Goal: Task Accomplishment & Management: Manage account settings

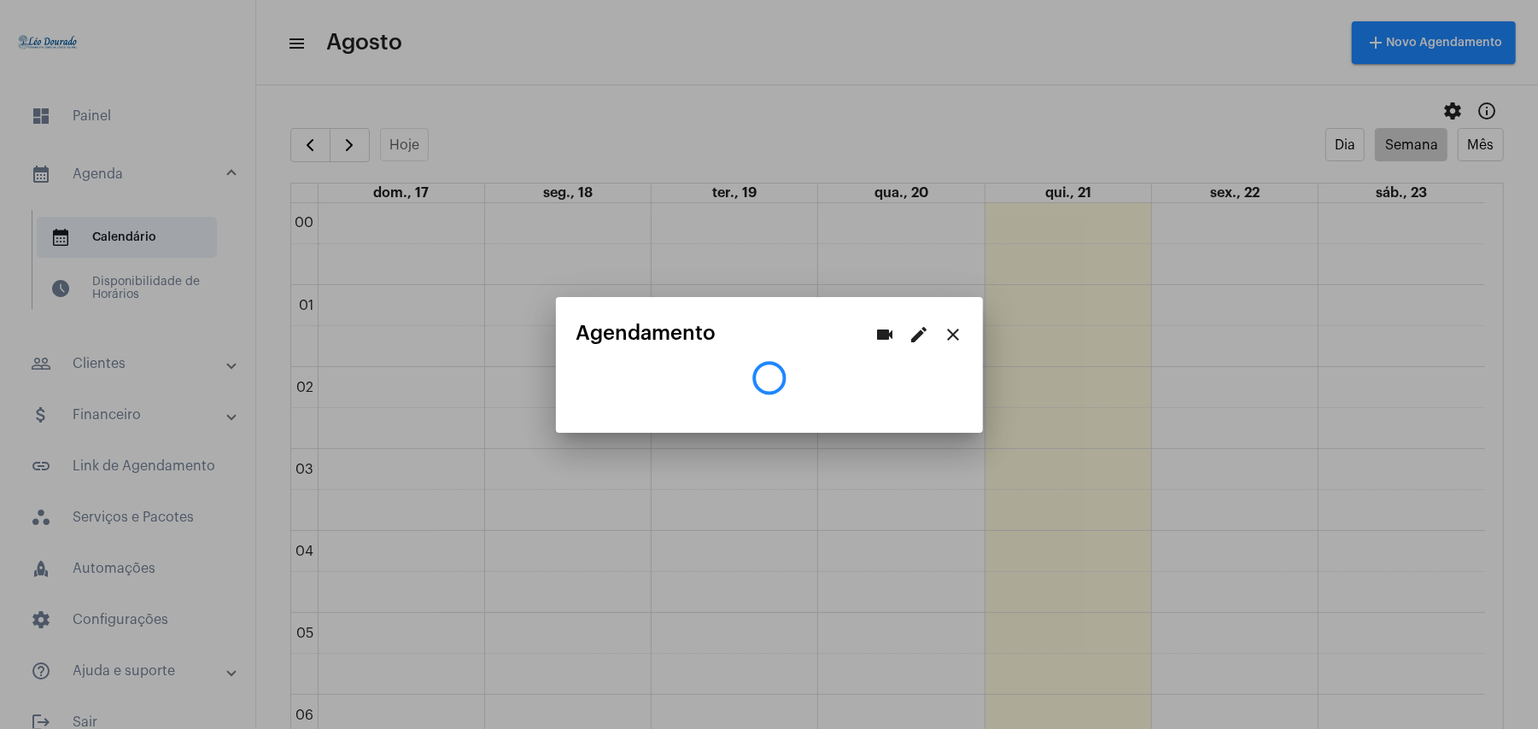
scroll to position [611, 0]
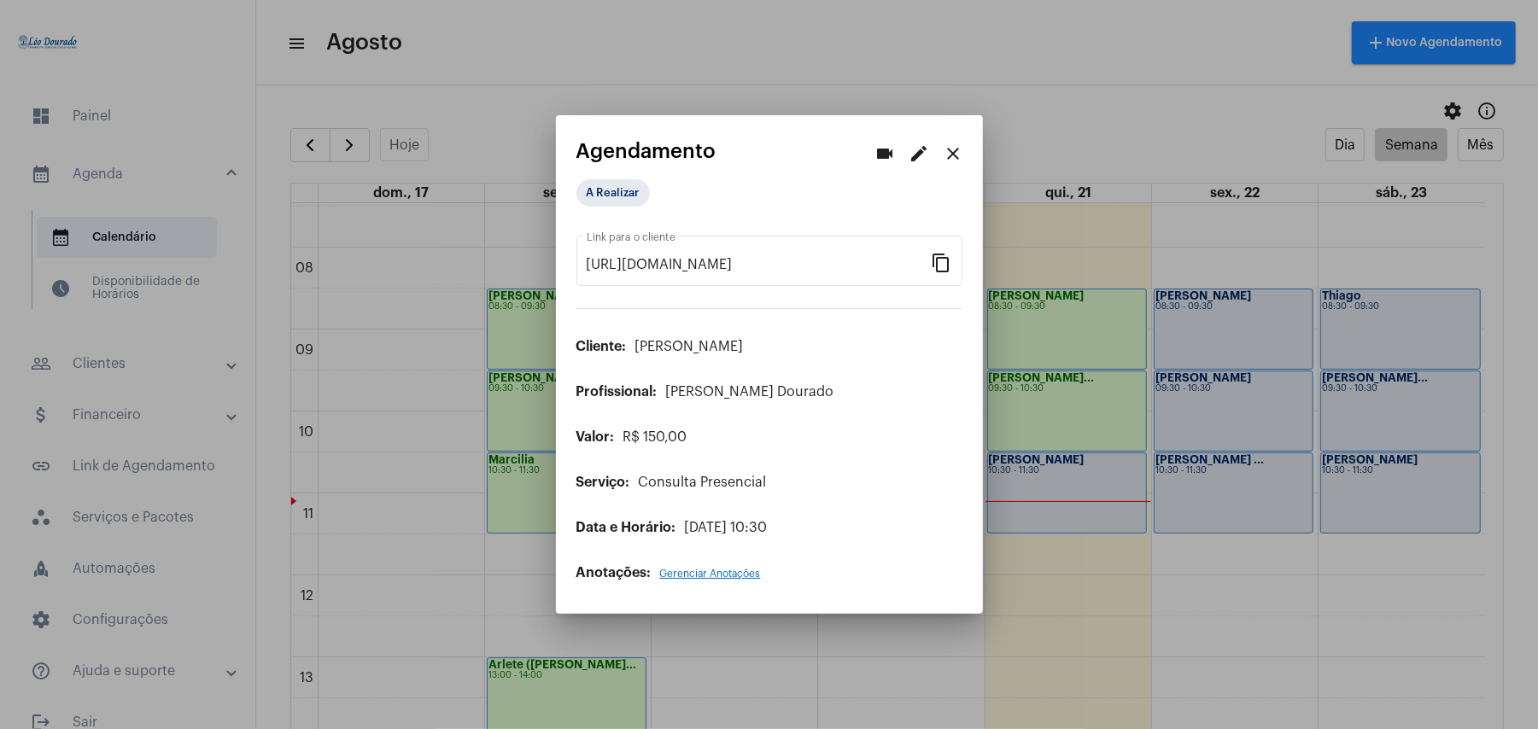
click at [763, 34] on div at bounding box center [769, 364] width 1538 height 729
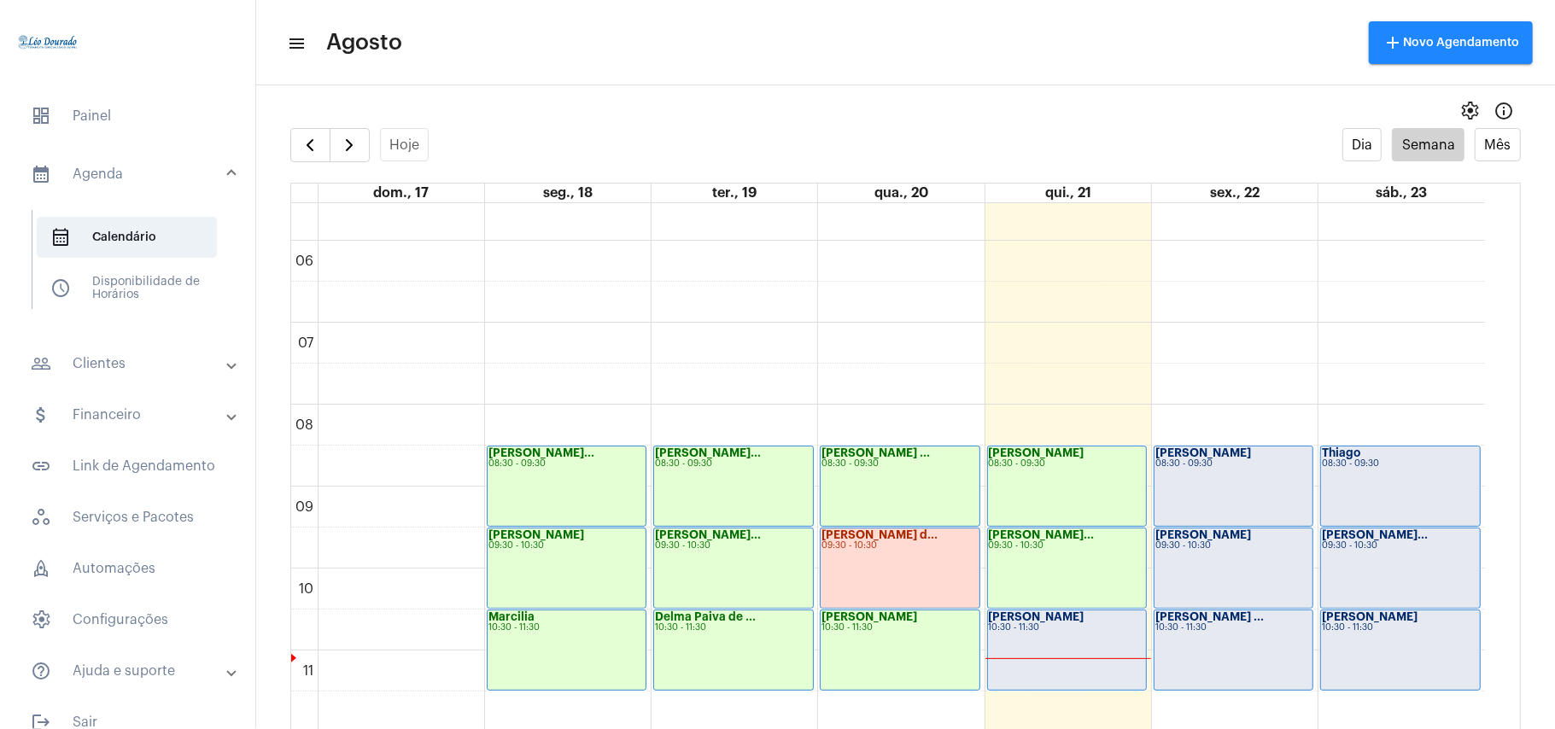
scroll to position [455, 0]
click at [319, 155] on span "button" at bounding box center [310, 145] width 20 height 20
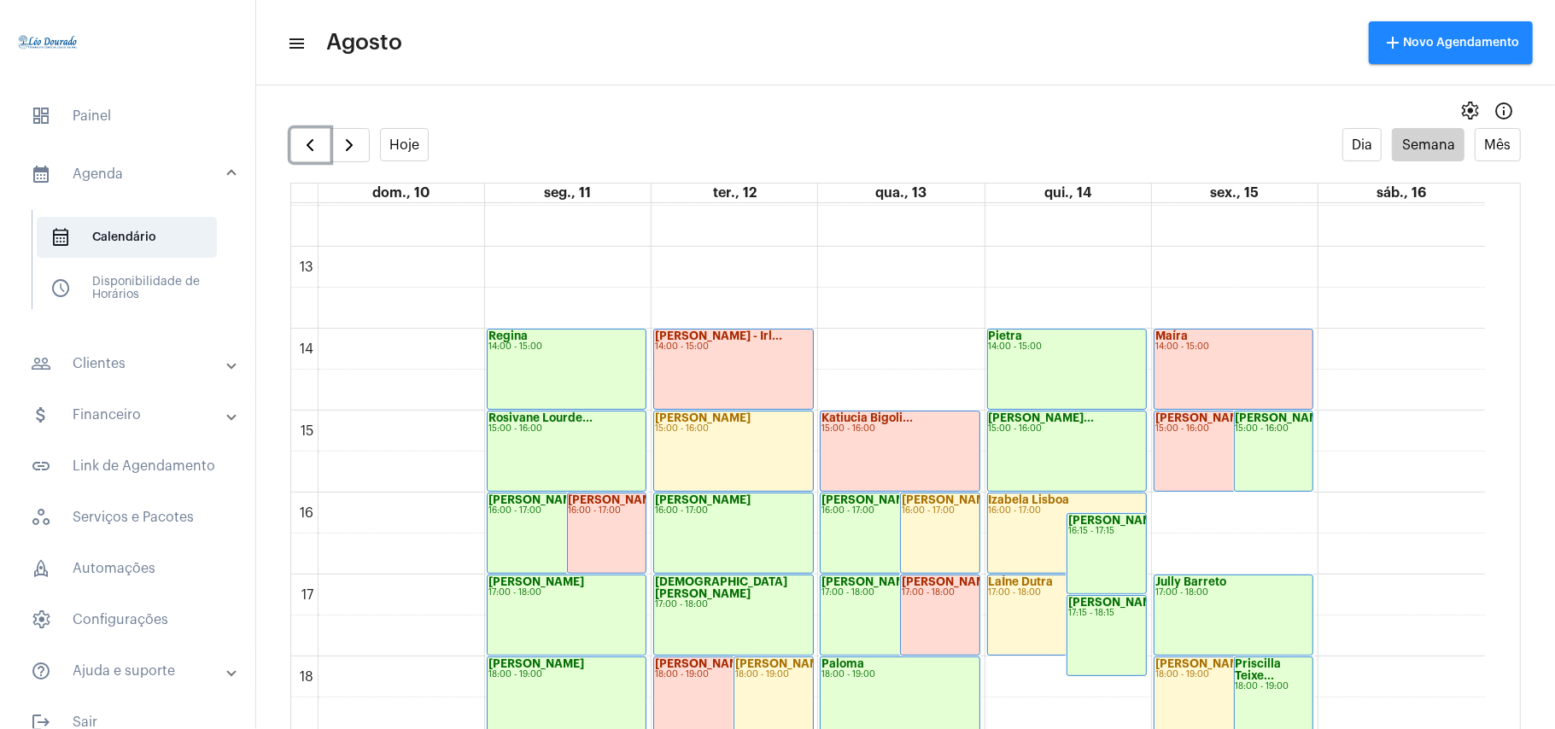
scroll to position [1063, 0]
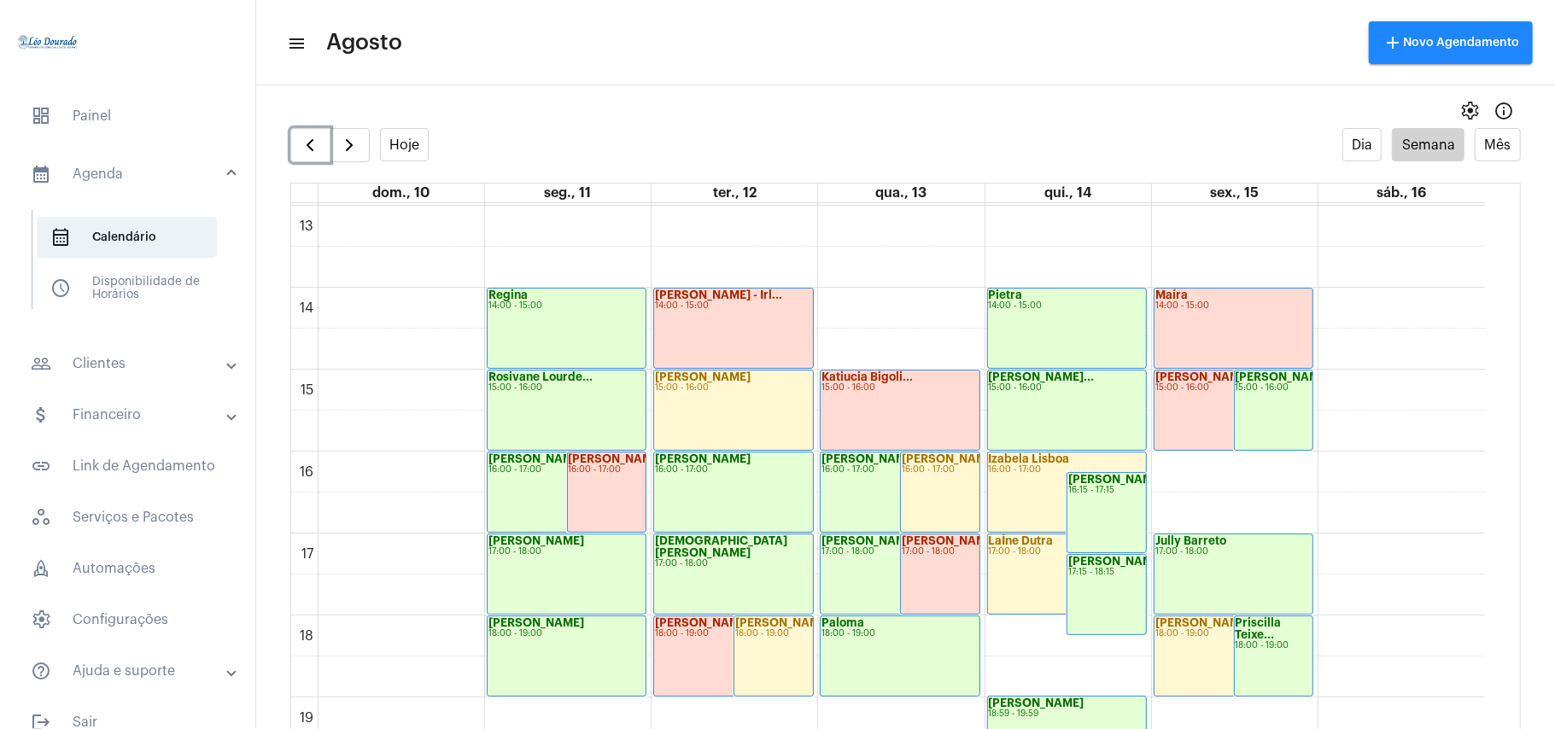
click at [1227, 565] on div "Jully Barreto 17:00 - 18:00" at bounding box center [1234, 574] width 158 height 79
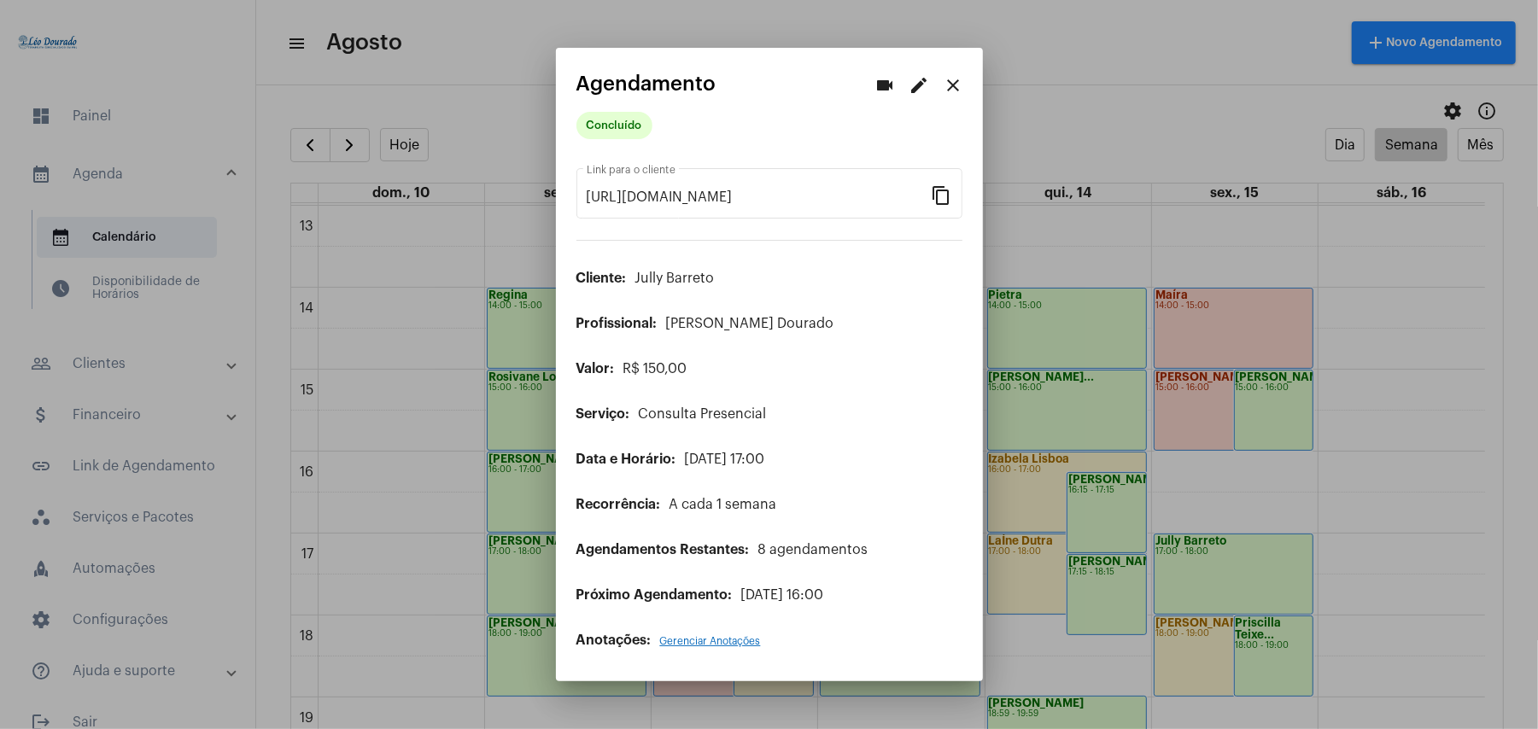
click at [951, 84] on mat-icon "close" at bounding box center [954, 85] width 20 height 20
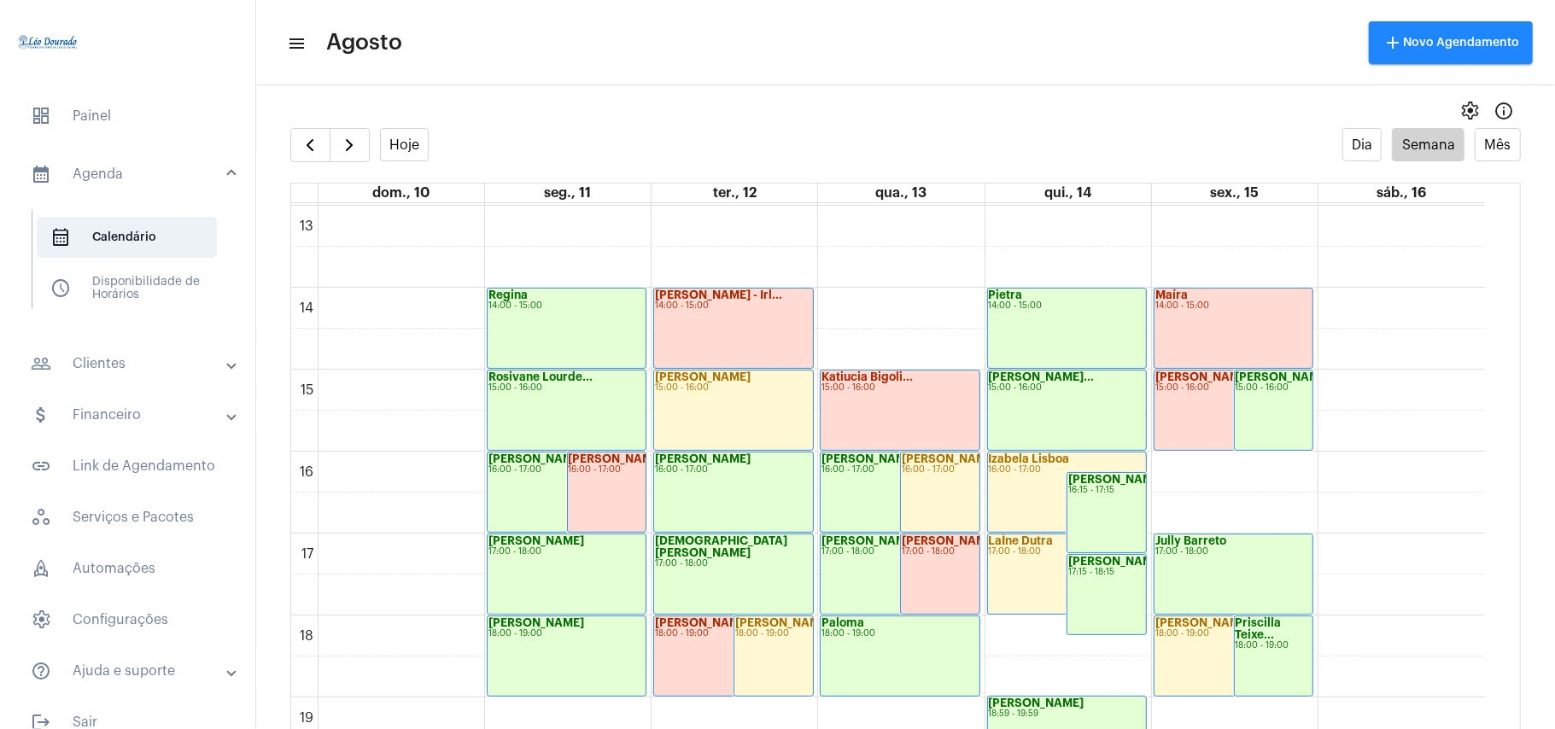
click at [106, 179] on mat-panel-title "calendar_month_outlined Agenda" at bounding box center [129, 174] width 197 height 20
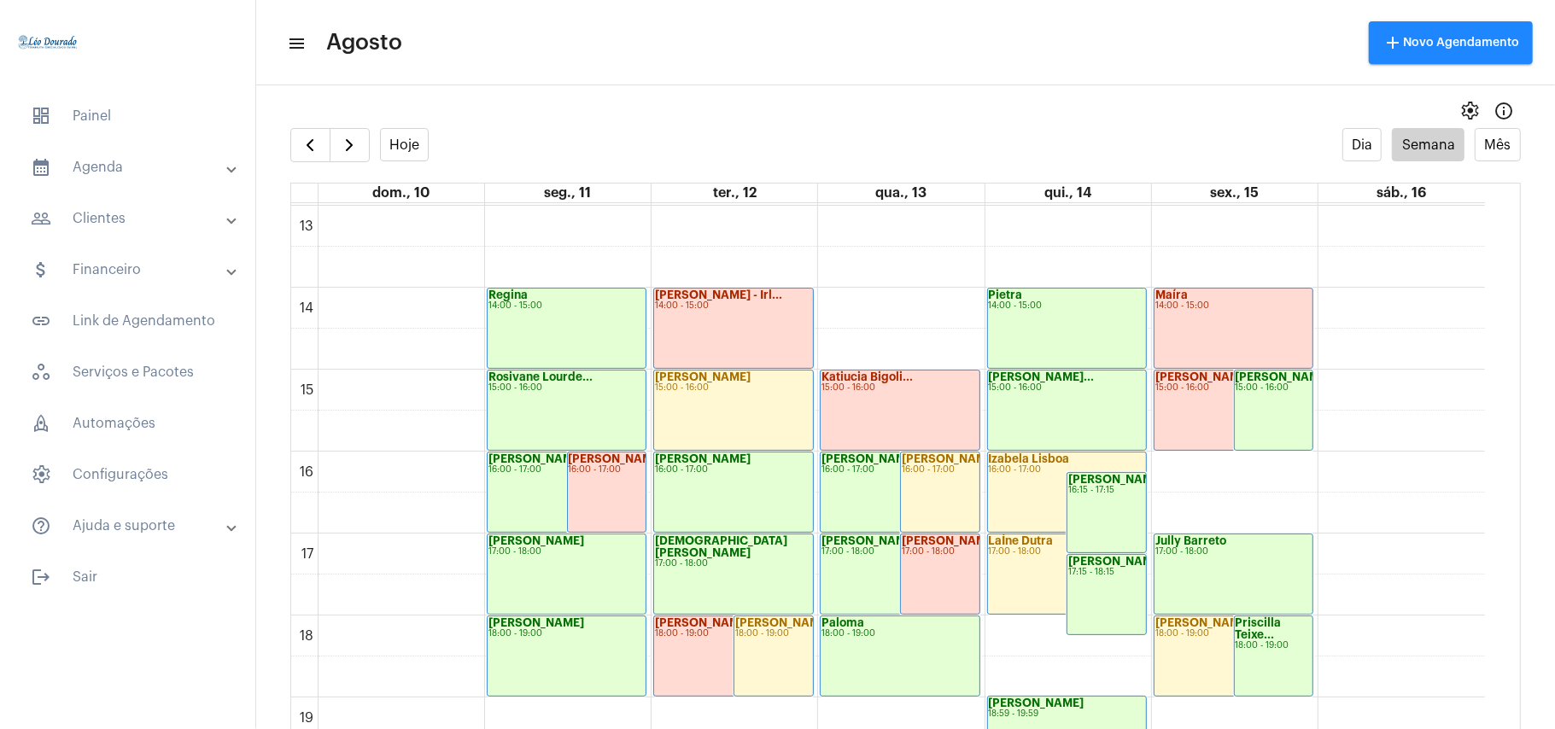
click at [106, 179] on mat-expansion-panel-header "calendar_month_outlined Agenda" at bounding box center [132, 167] width 245 height 41
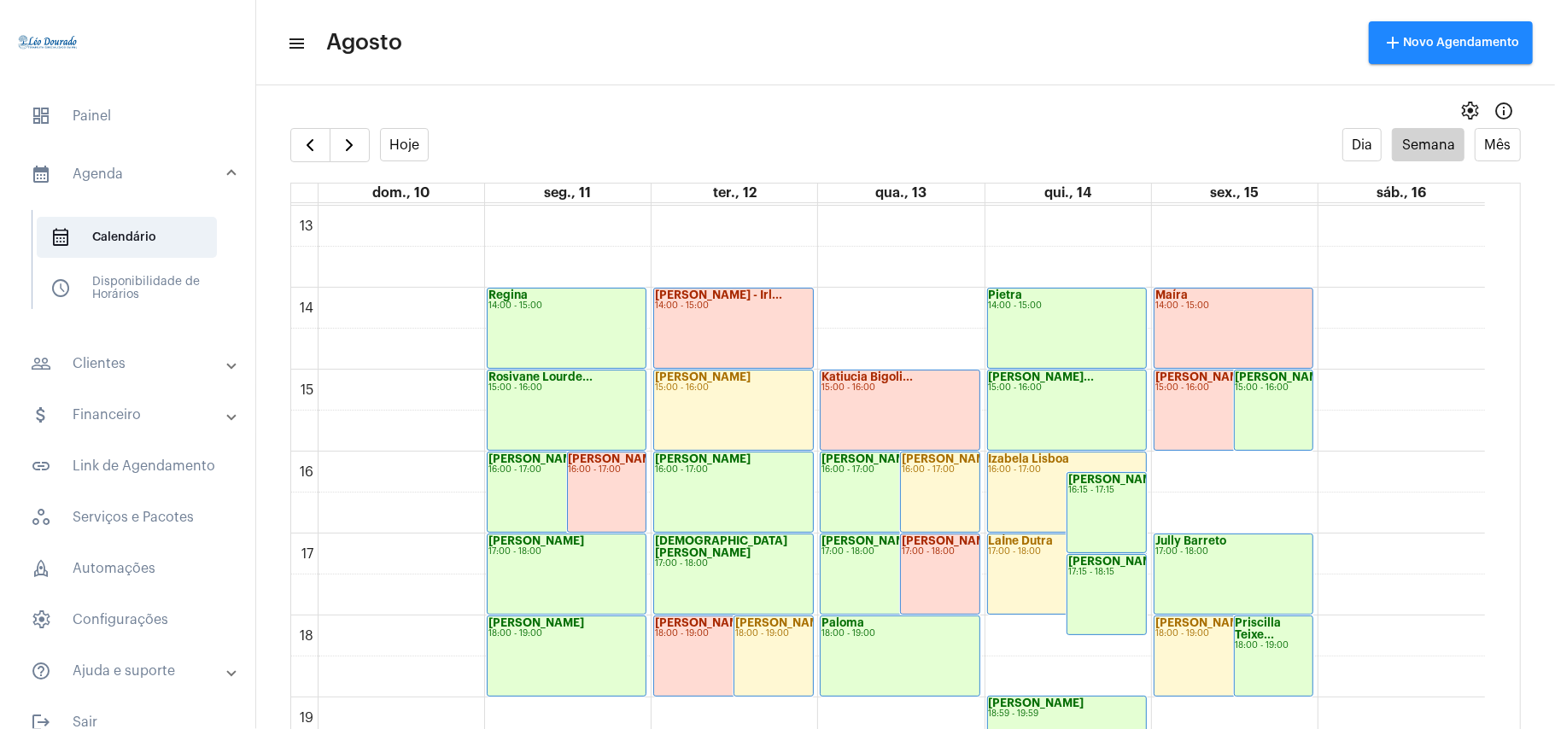
click at [111, 364] on mat-panel-title "people_outline Clientes" at bounding box center [129, 364] width 197 height 20
click at [121, 295] on span "people_outline Meus Clientes" at bounding box center [127, 292] width 180 height 41
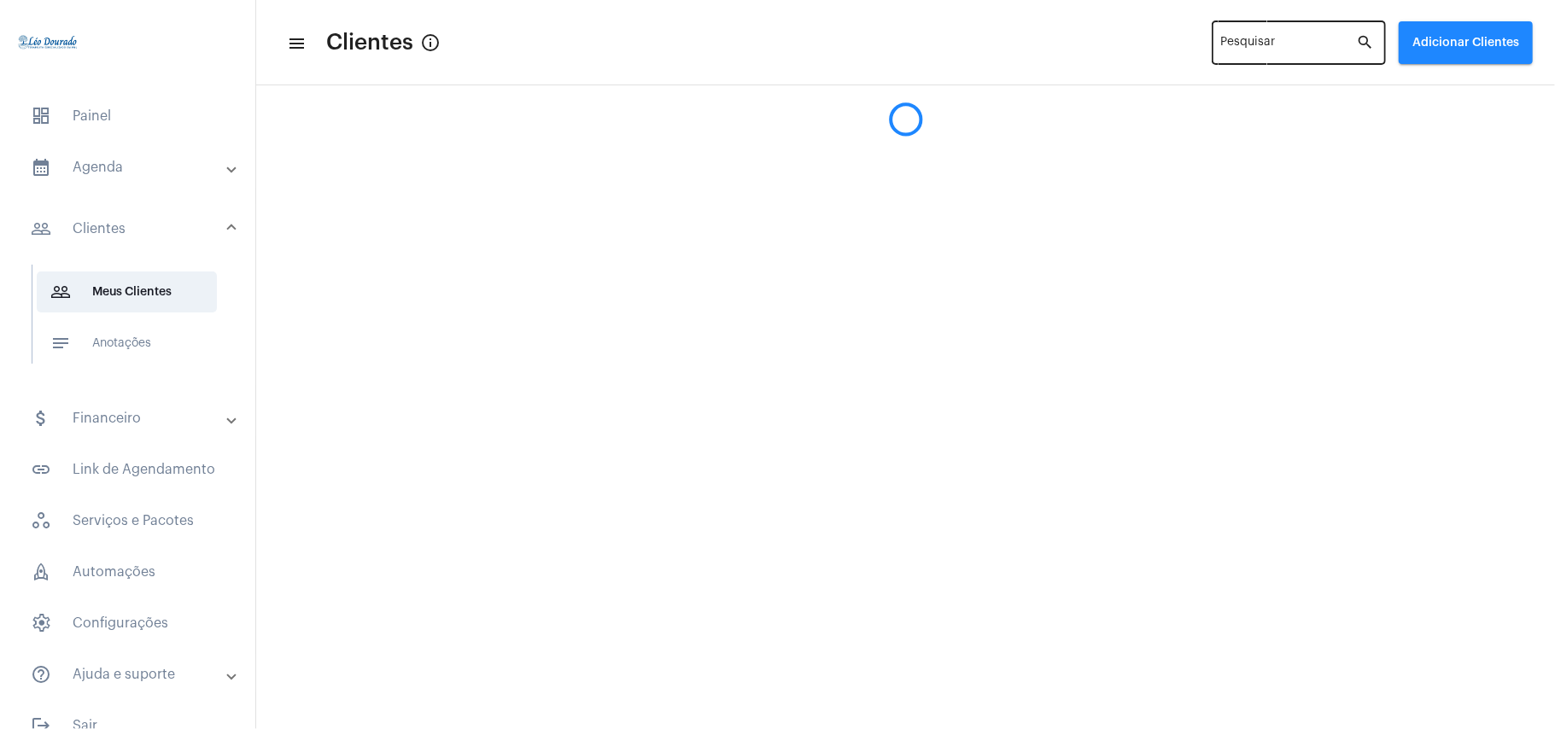
click at [1272, 41] on input "Pesquisar" at bounding box center [1289, 46] width 136 height 14
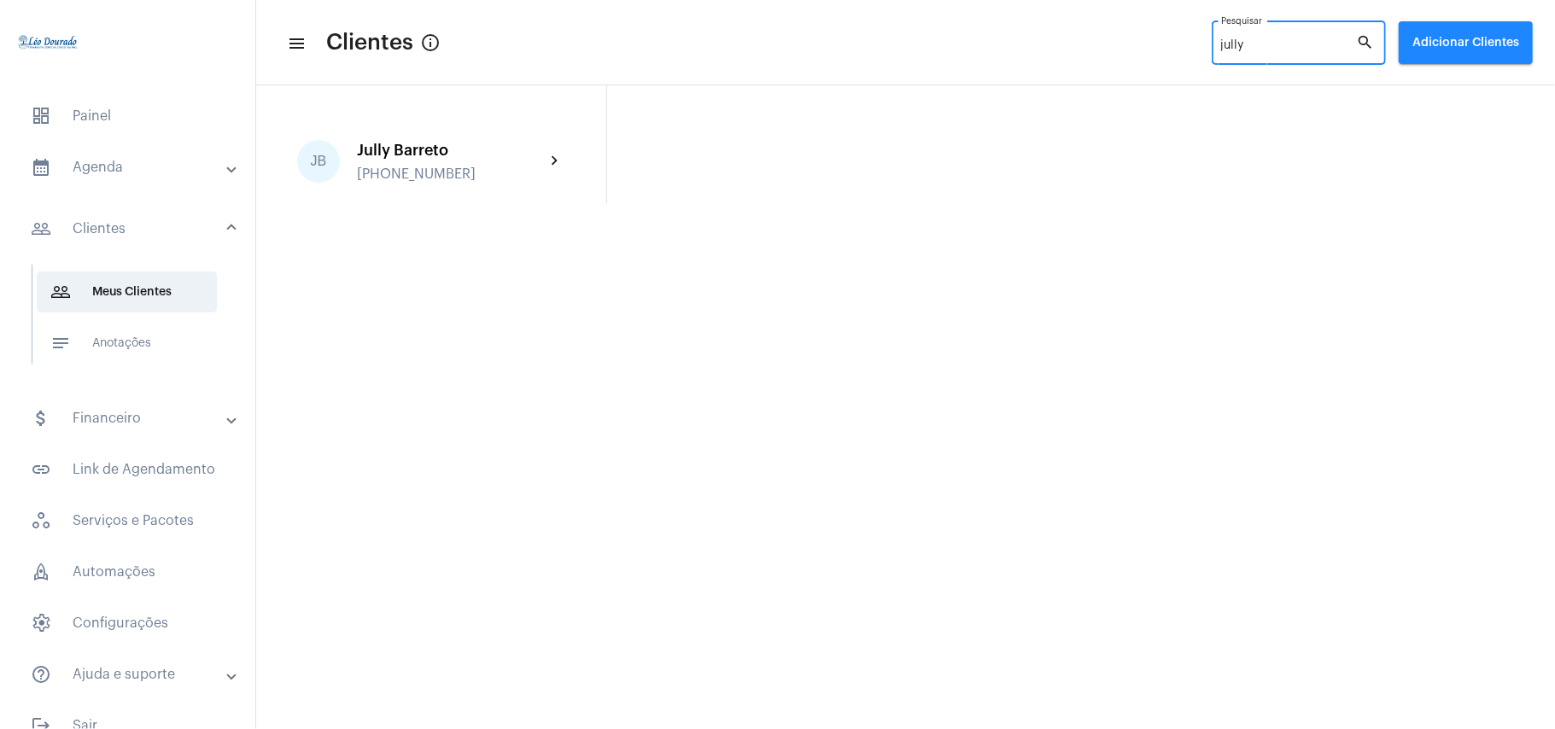
type input "jully"
click at [469, 152] on div "Jully Barreto" at bounding box center [451, 150] width 188 height 17
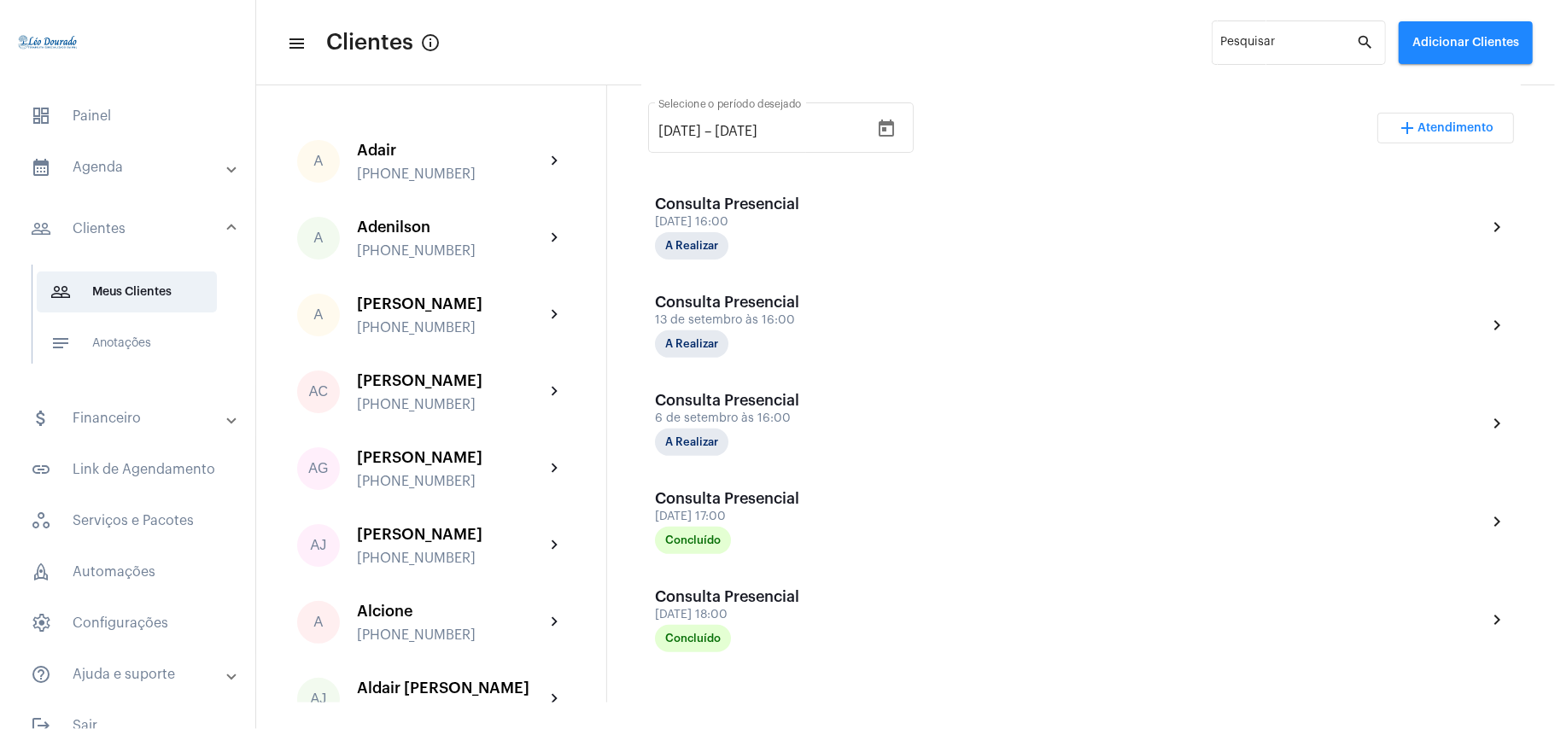
scroll to position [229, 0]
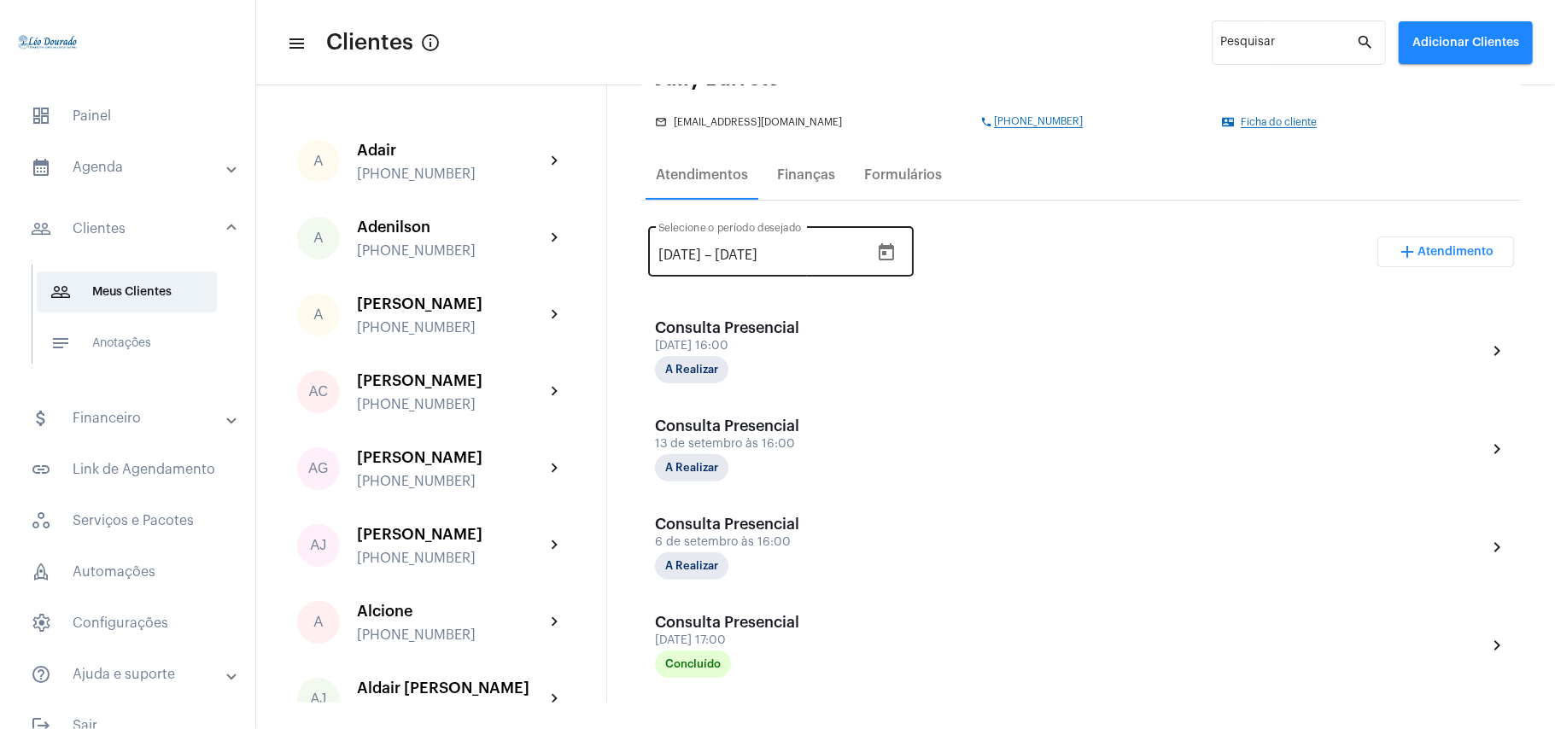
click at [904, 255] on button "Open calendar" at bounding box center [886, 253] width 34 height 34
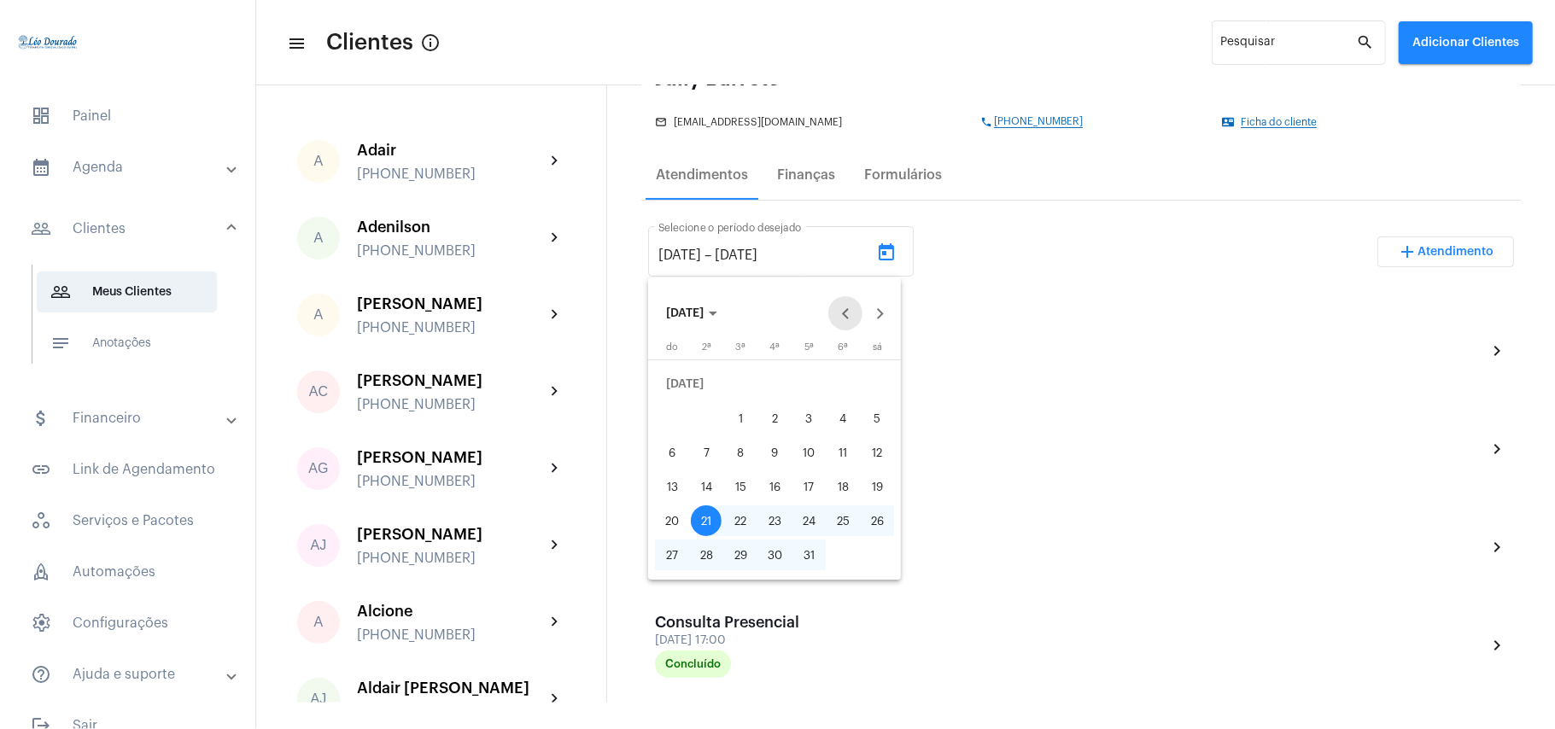
click at [845, 314] on button "Previous month" at bounding box center [845, 313] width 34 height 34
click at [881, 383] on div "1" at bounding box center [877, 384] width 31 height 31
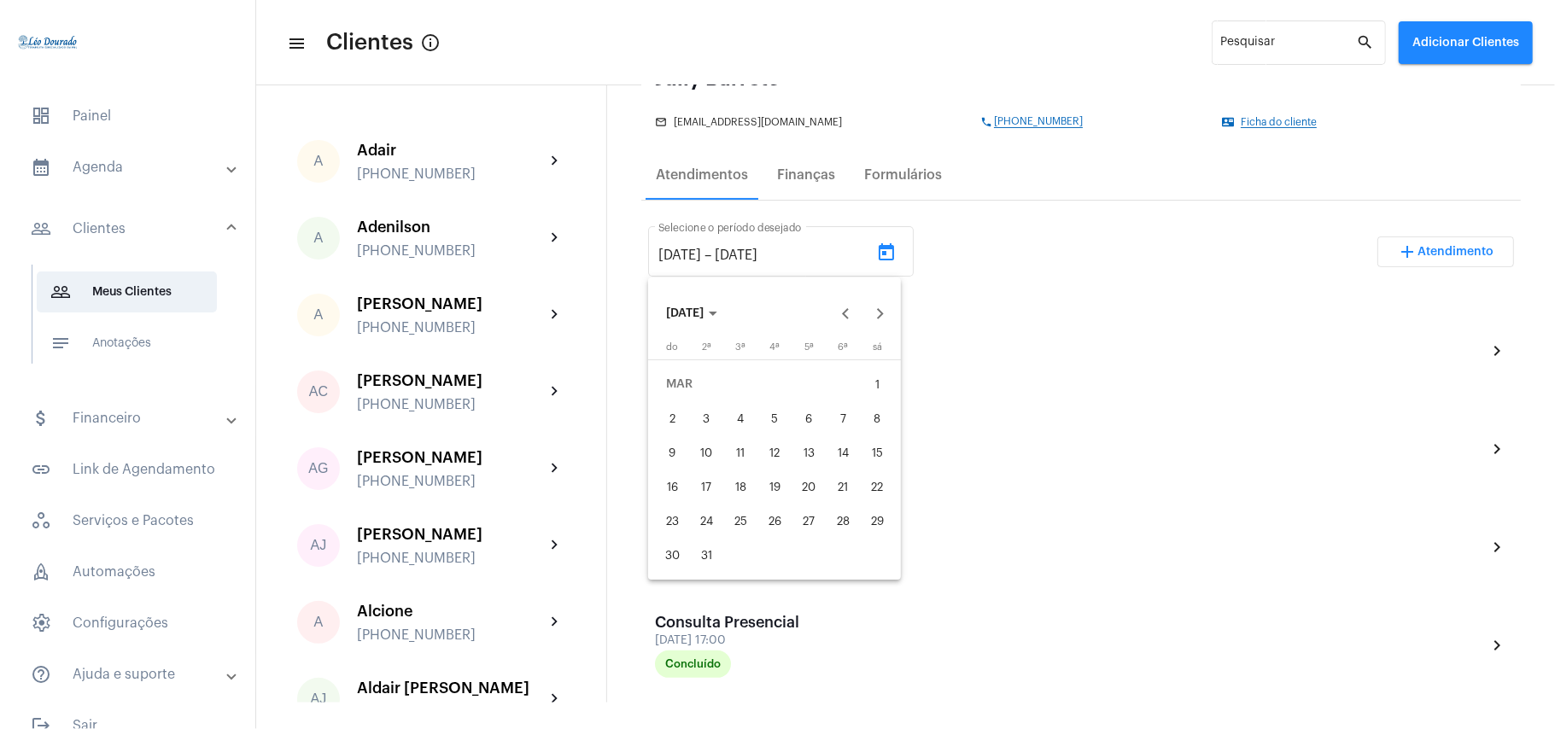
click at [881, 383] on div "1" at bounding box center [877, 384] width 31 height 31
type input "[DATE]"
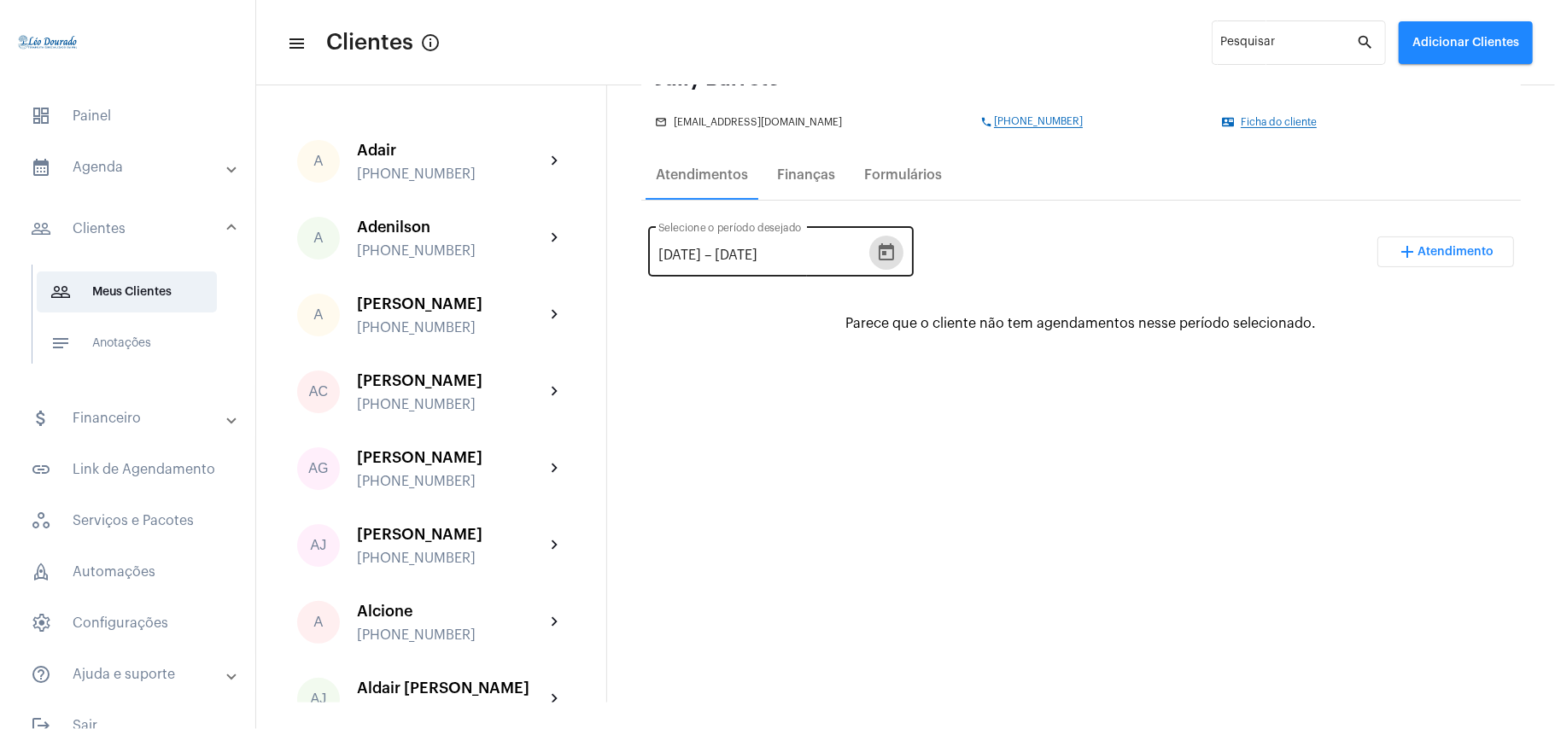
click at [897, 253] on icon "Open calendar" at bounding box center [886, 253] width 20 height 20
click at [894, 253] on icon "Open calendar" at bounding box center [886, 251] width 15 height 17
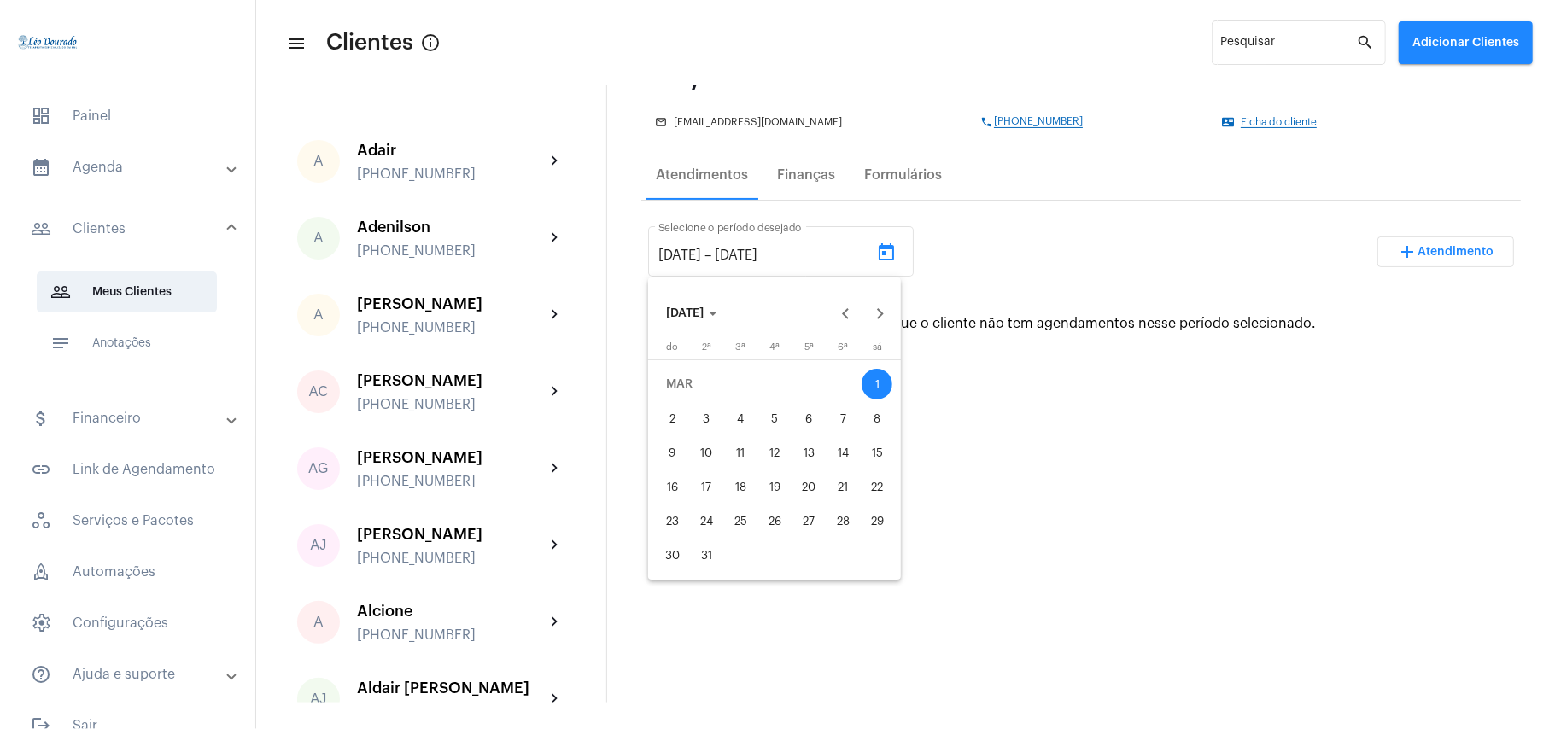
click at [871, 386] on div "1" at bounding box center [877, 384] width 31 height 31
click at [882, 302] on button "Next month" at bounding box center [880, 313] width 34 height 34
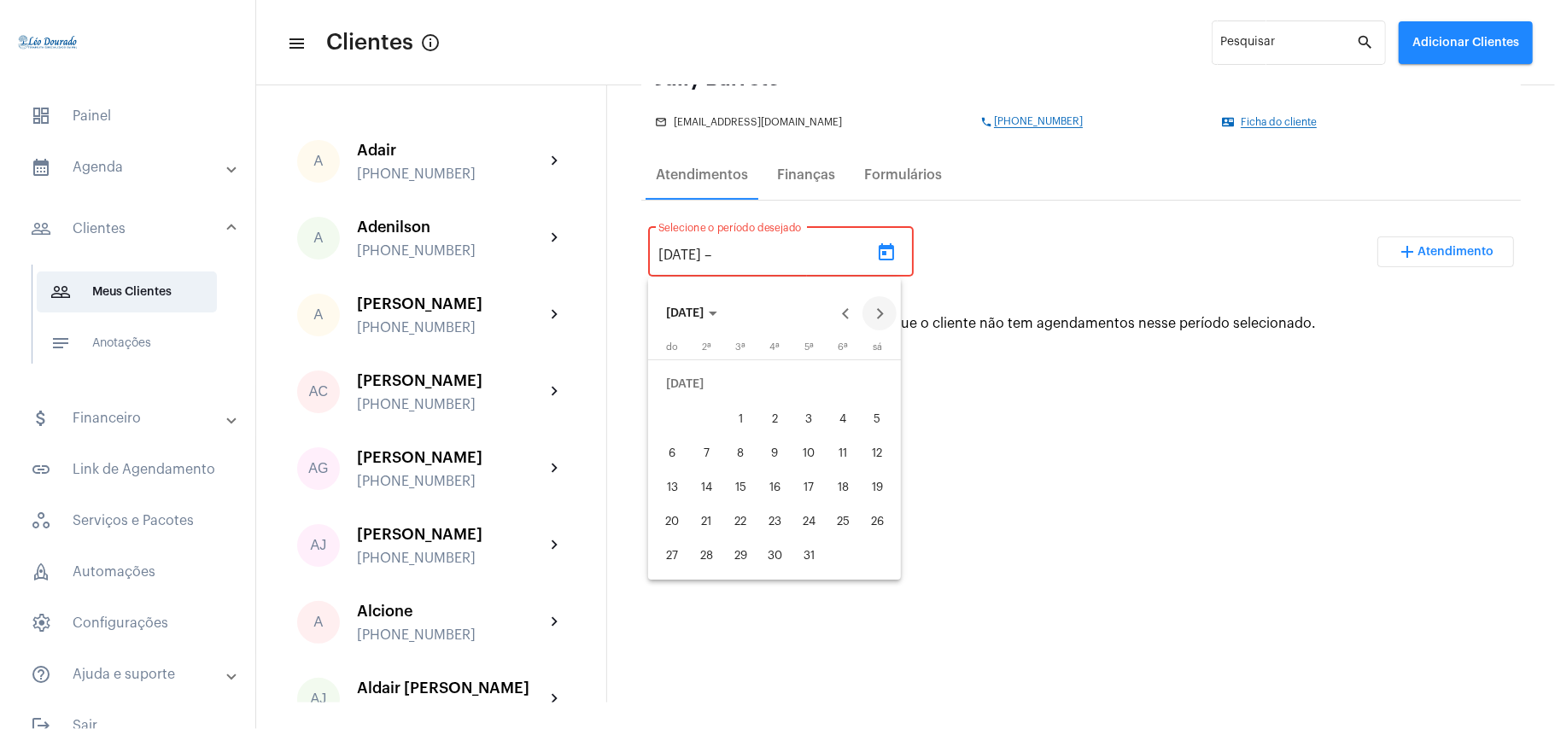
click at [882, 302] on button "Next month" at bounding box center [880, 313] width 34 height 34
click at [814, 487] on div "21" at bounding box center [808, 486] width 31 height 31
type input "[DATE]"
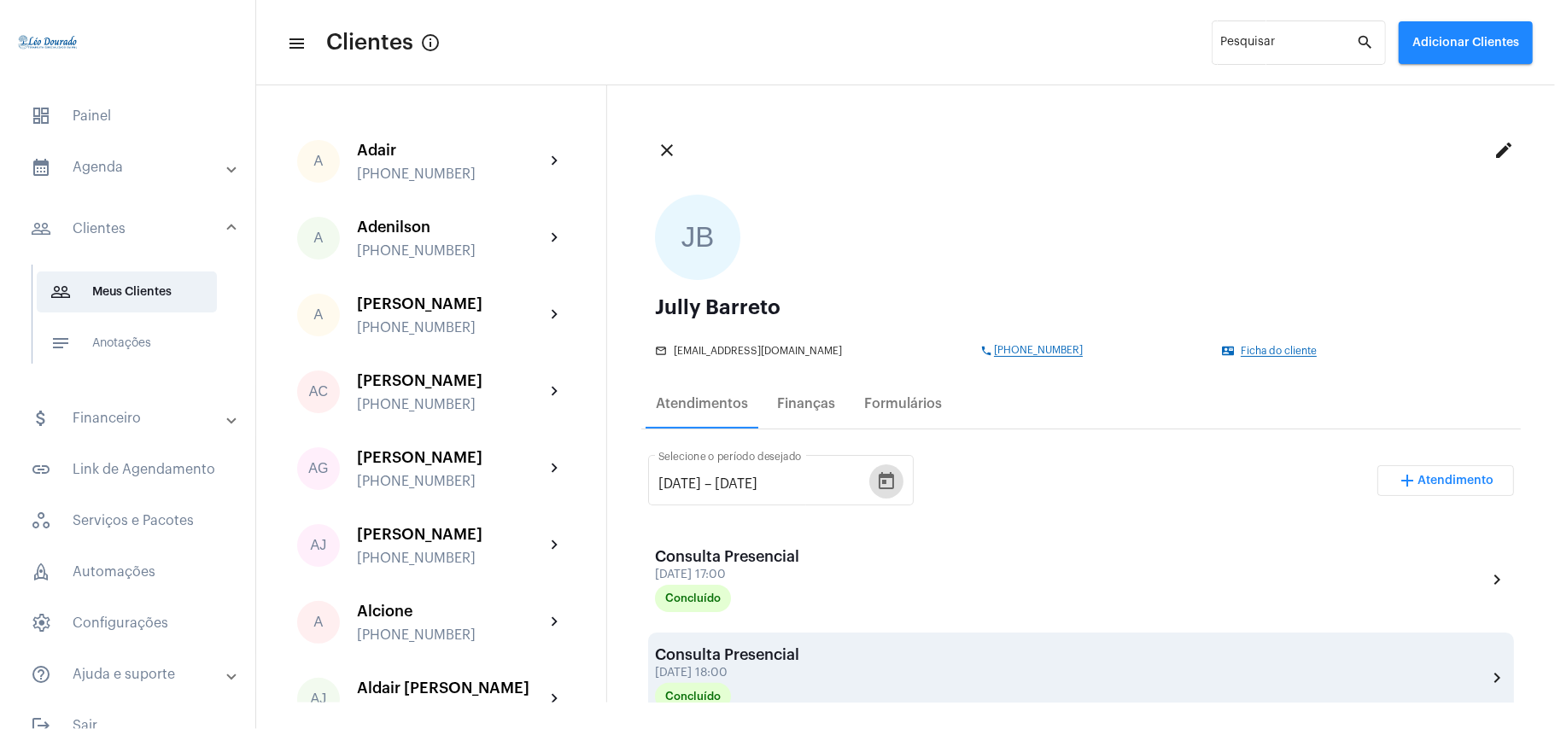
scroll to position [227, 0]
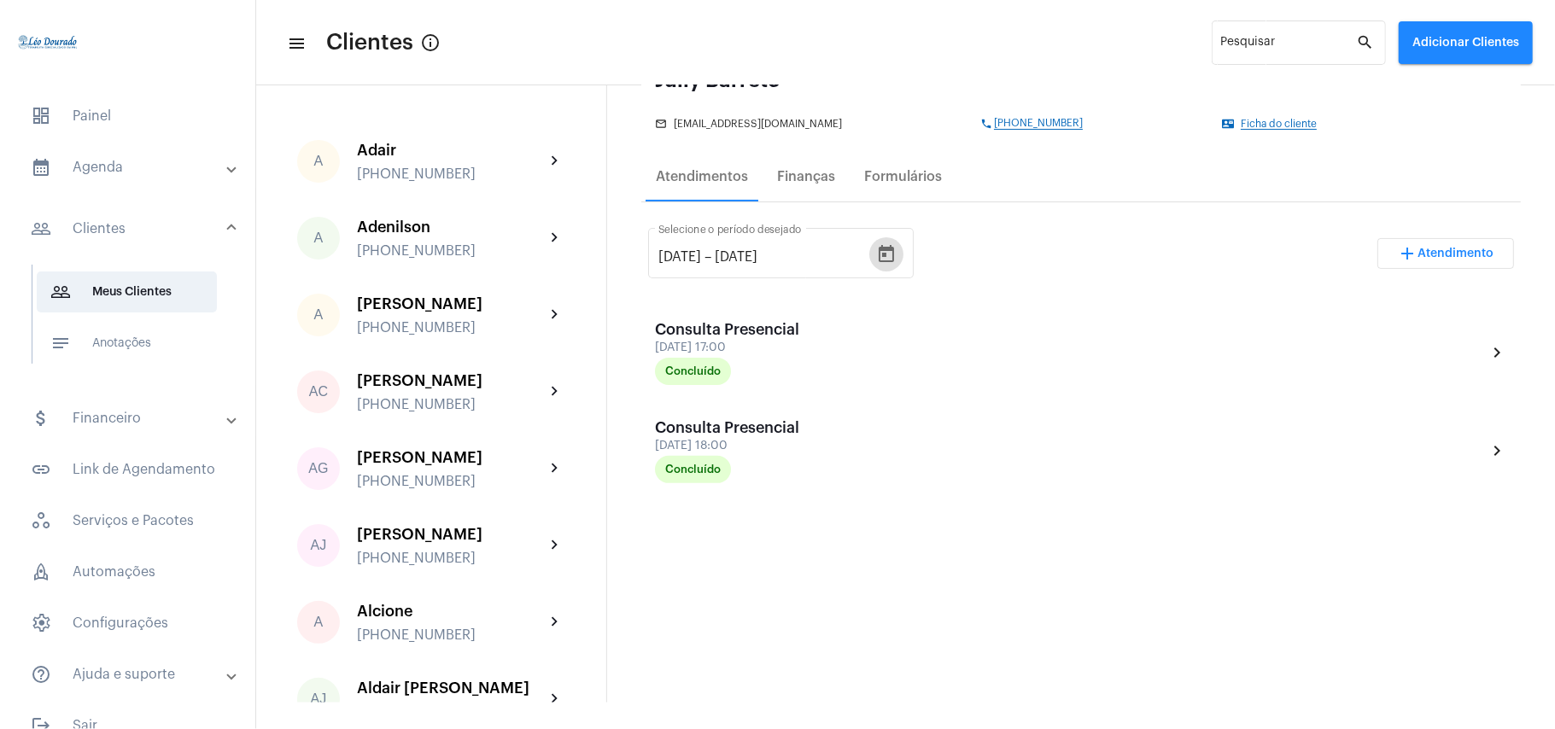
click at [140, 243] on mat-expansion-panel-header "people_outline Clientes" at bounding box center [132, 229] width 245 height 55
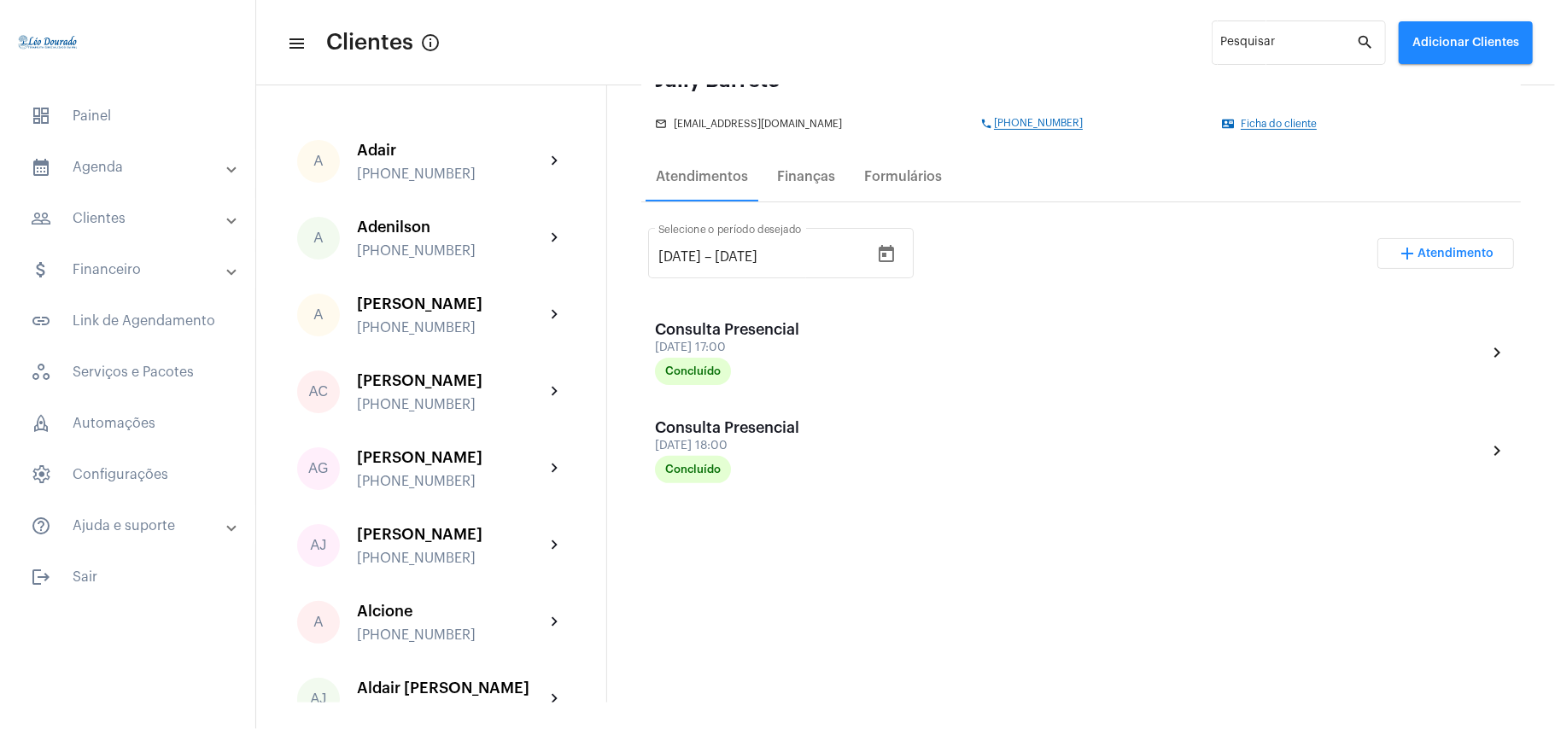
click at [137, 162] on mat-panel-title "calendar_month_outlined Agenda" at bounding box center [129, 167] width 197 height 20
click at [157, 166] on mat-panel-title "calendar_month_outlined Agenda" at bounding box center [129, 167] width 197 height 20
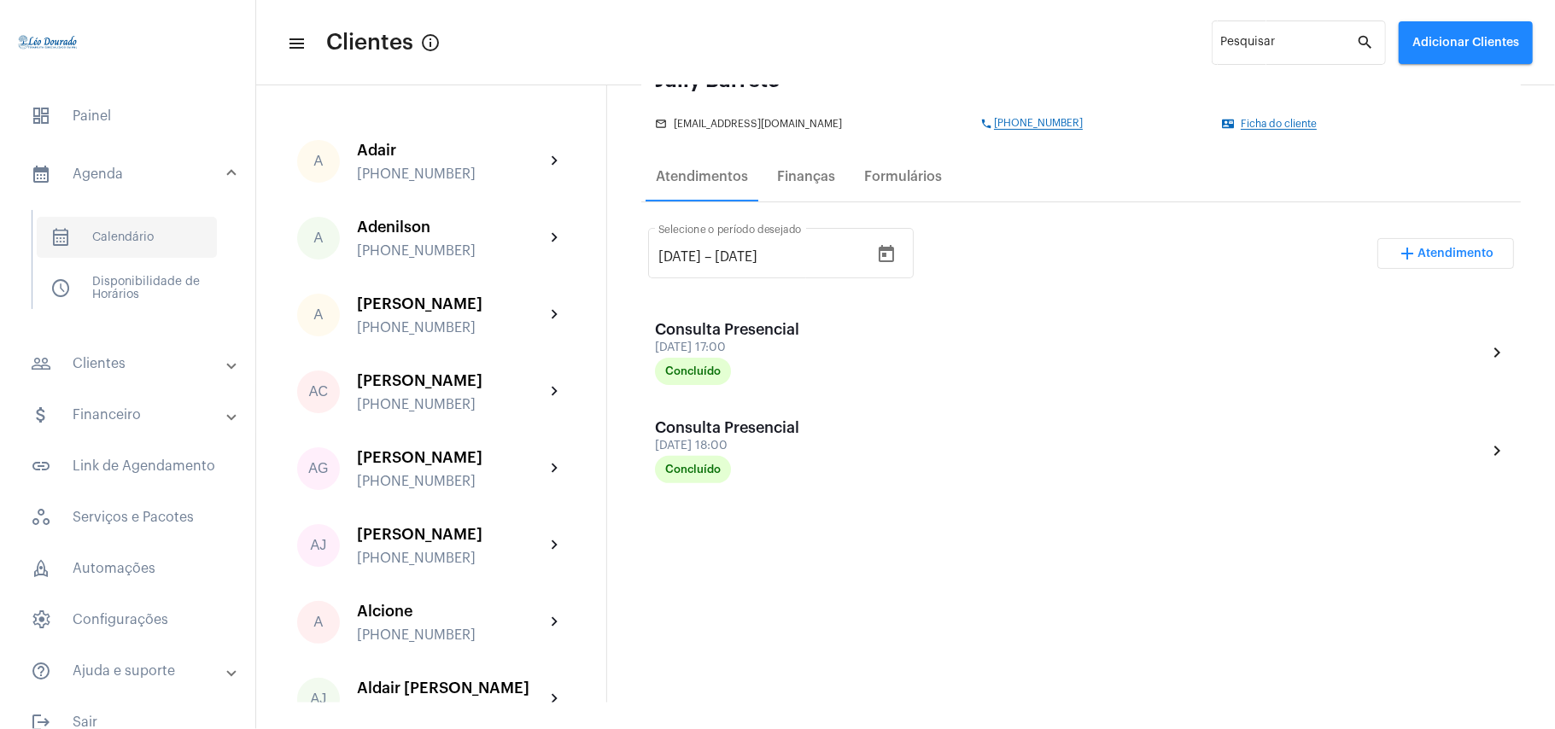
click at [148, 227] on span "calendar_month_outlined Calendário" at bounding box center [127, 237] width 180 height 41
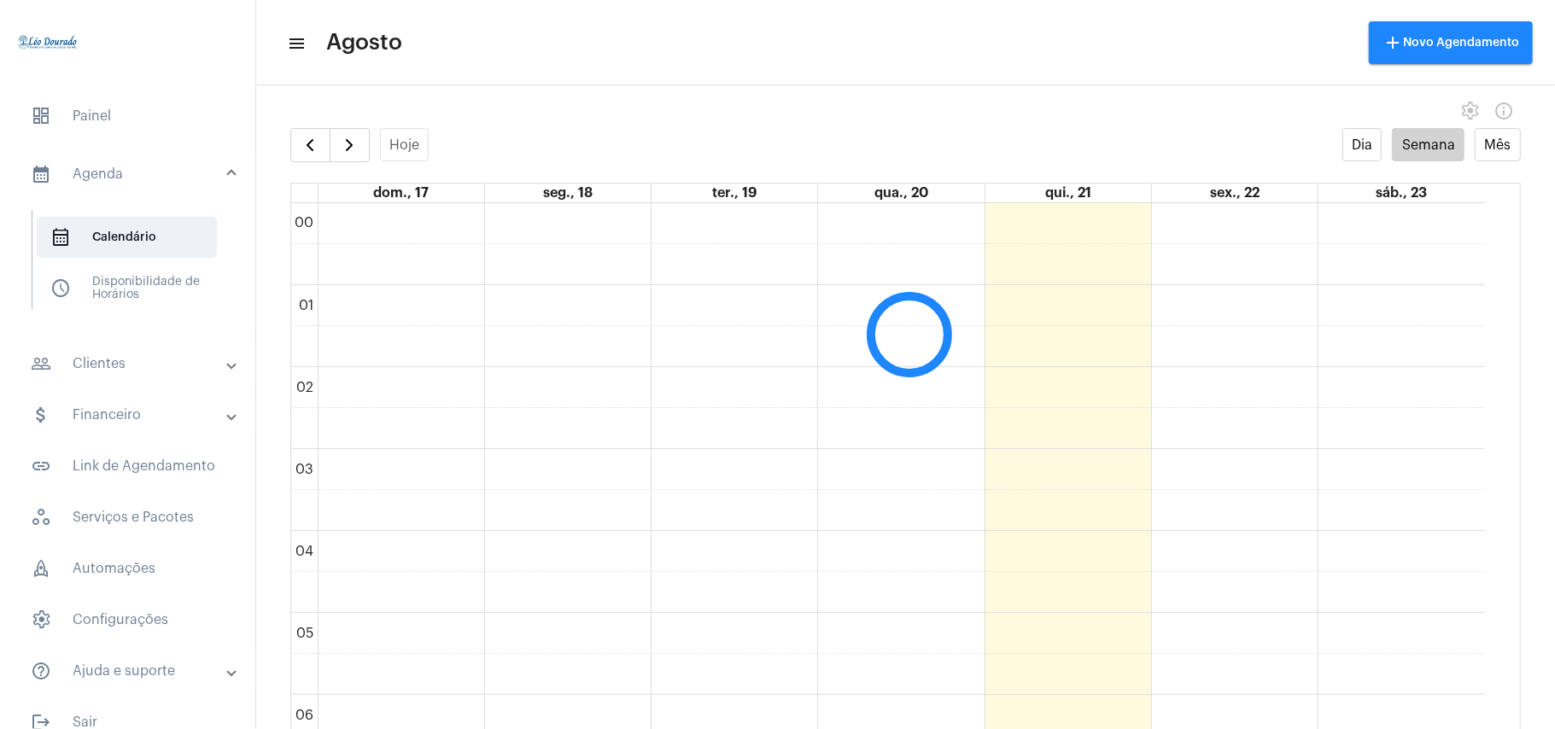
scroll to position [493, 0]
click at [313, 152] on span "button" at bounding box center [310, 145] width 20 height 20
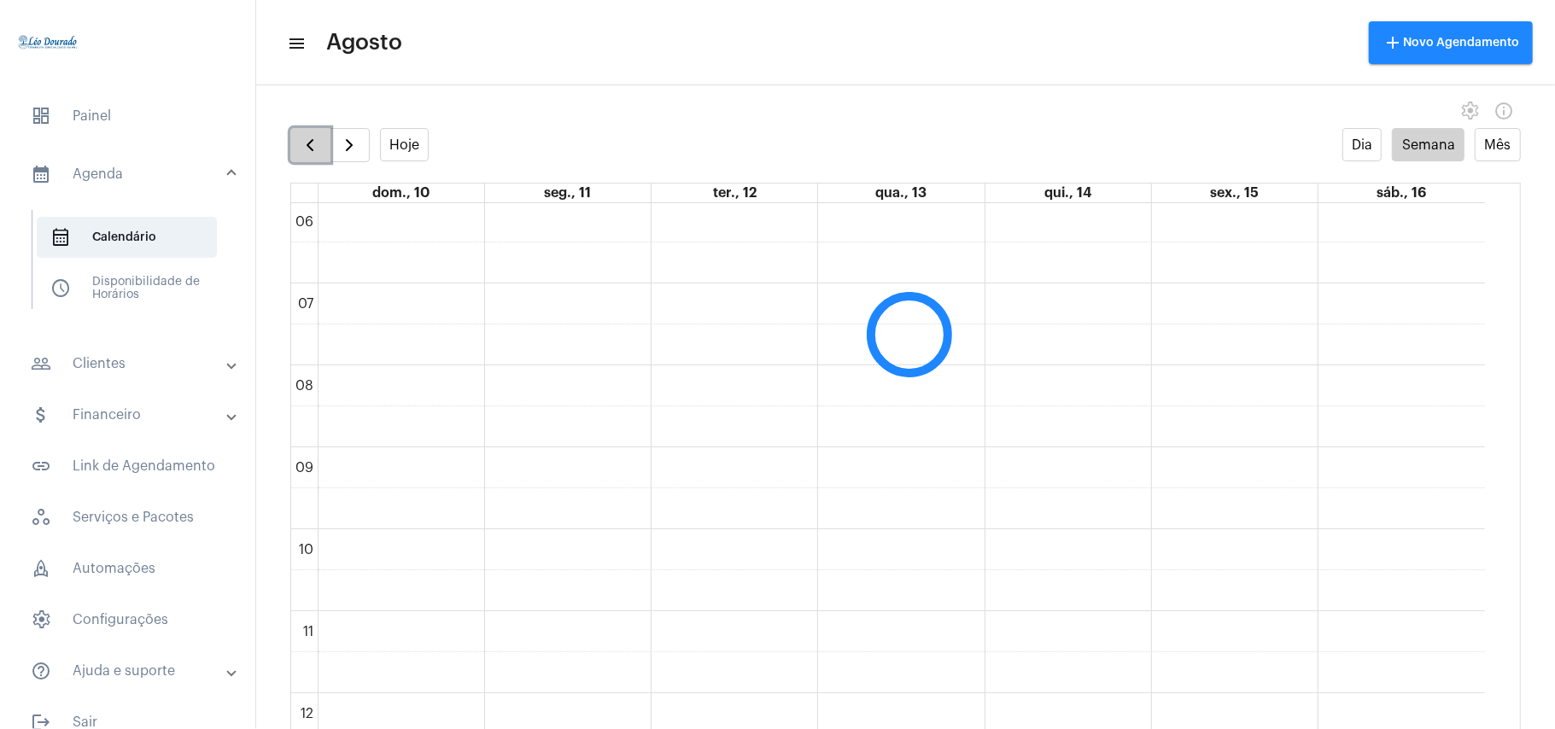
click at [313, 152] on span "button" at bounding box center [310, 145] width 20 height 20
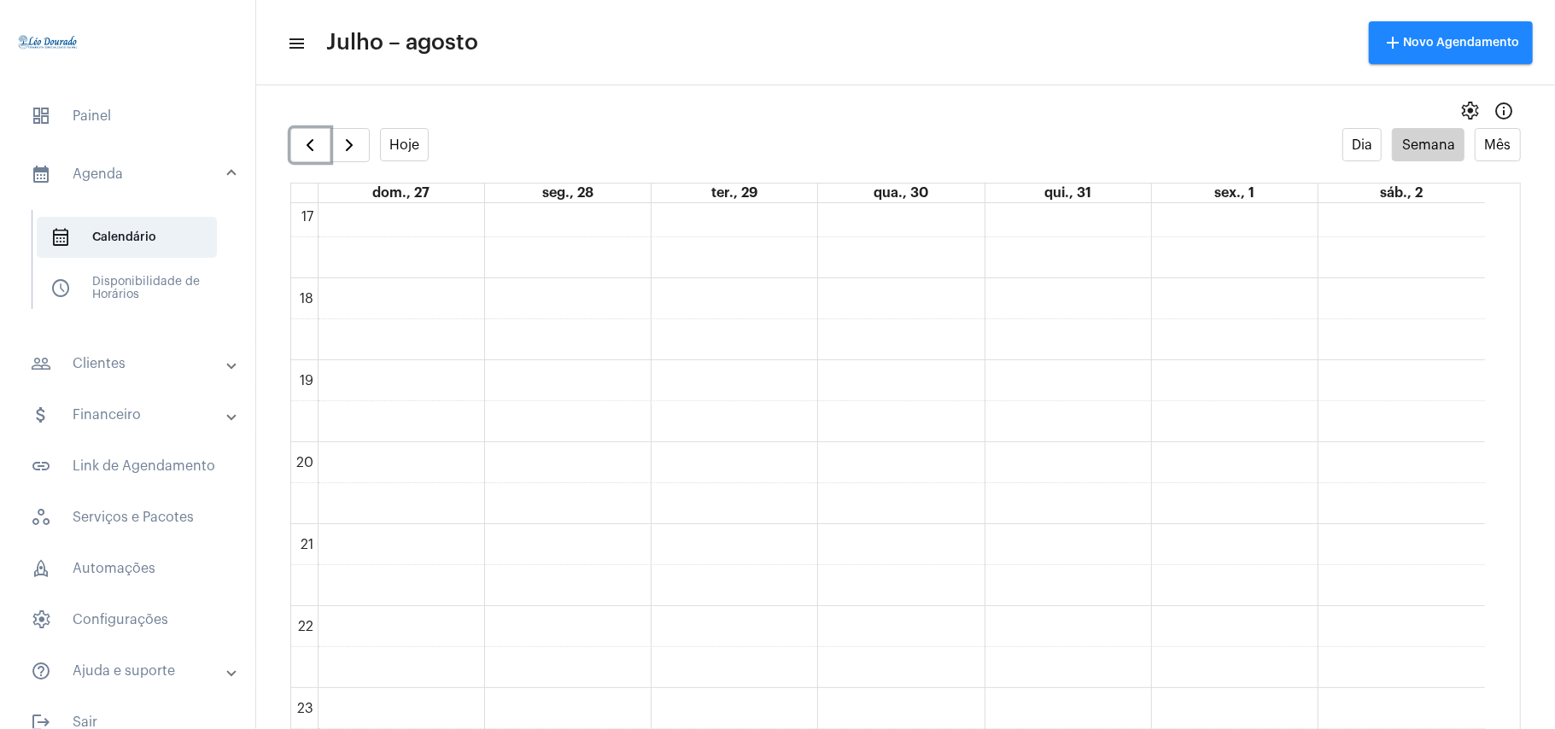
scroll to position [1408, 0]
click at [356, 143] on span "button" at bounding box center [349, 145] width 20 height 20
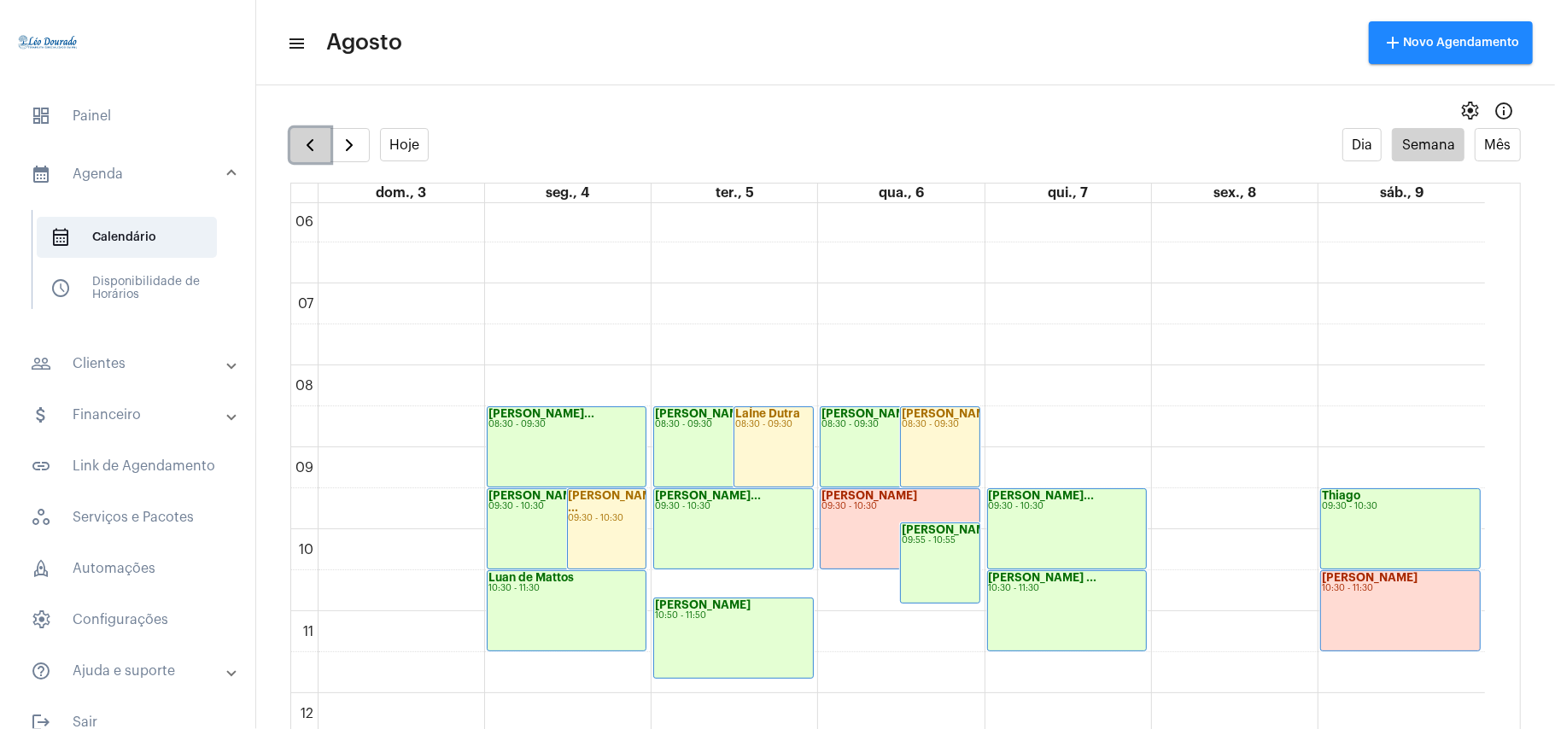
click at [306, 150] on span "button" at bounding box center [310, 145] width 20 height 20
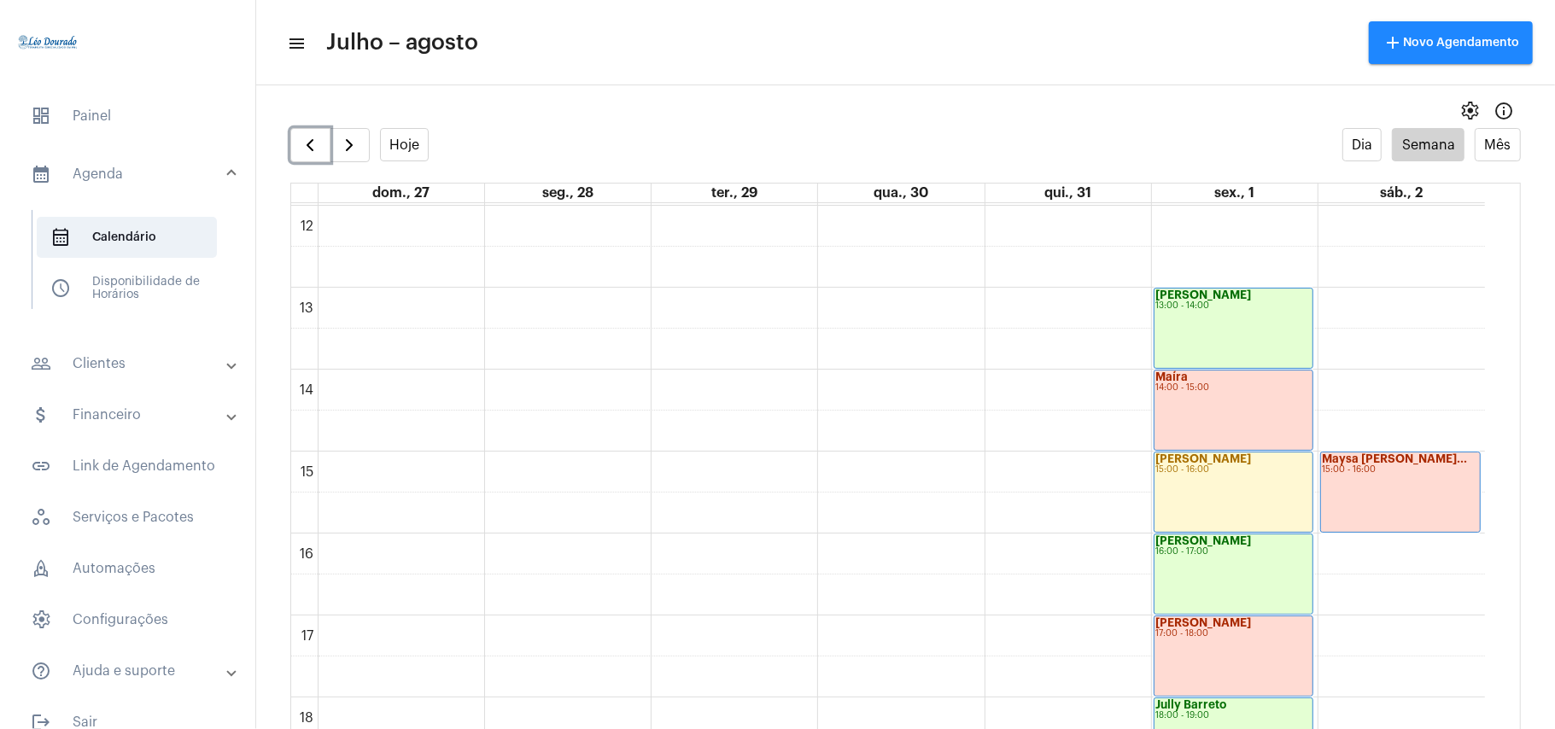
scroll to position [948, 0]
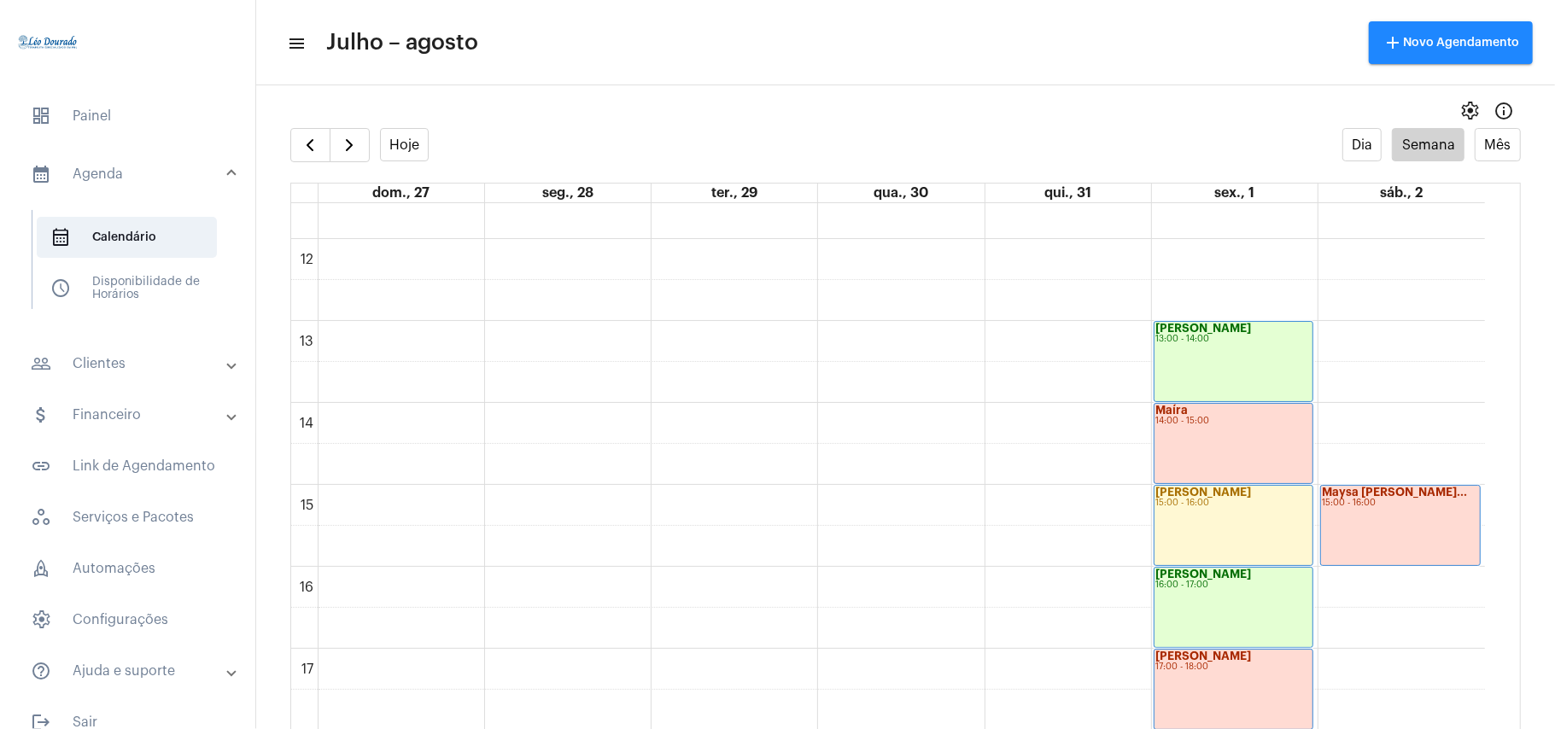
click at [101, 359] on mat-panel-title "people_outline Clientes" at bounding box center [129, 364] width 197 height 20
click at [134, 284] on span "people_outline Meus Clientes" at bounding box center [127, 292] width 180 height 41
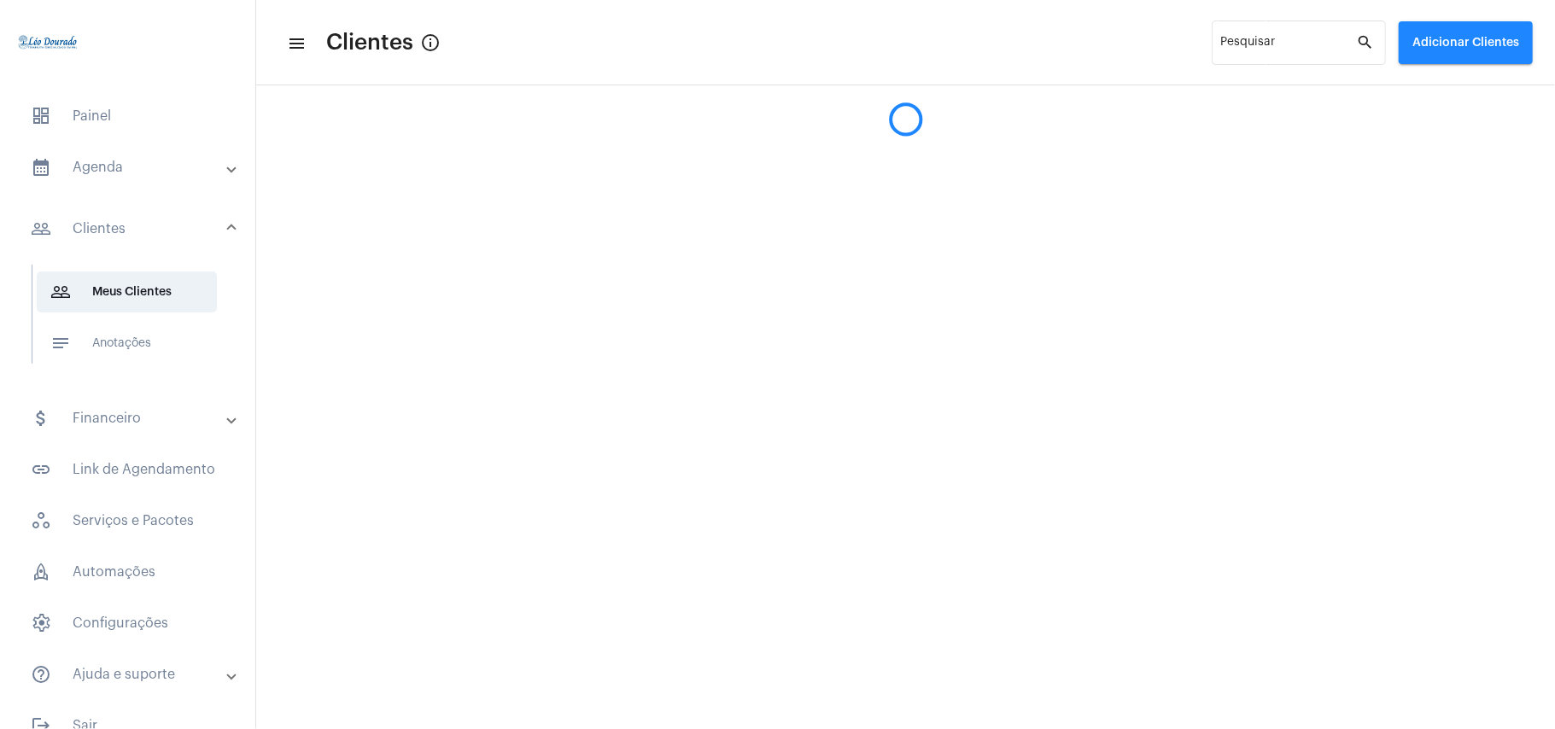
click at [137, 167] on mat-panel-title "calendar_month_outlined Agenda" at bounding box center [129, 167] width 197 height 20
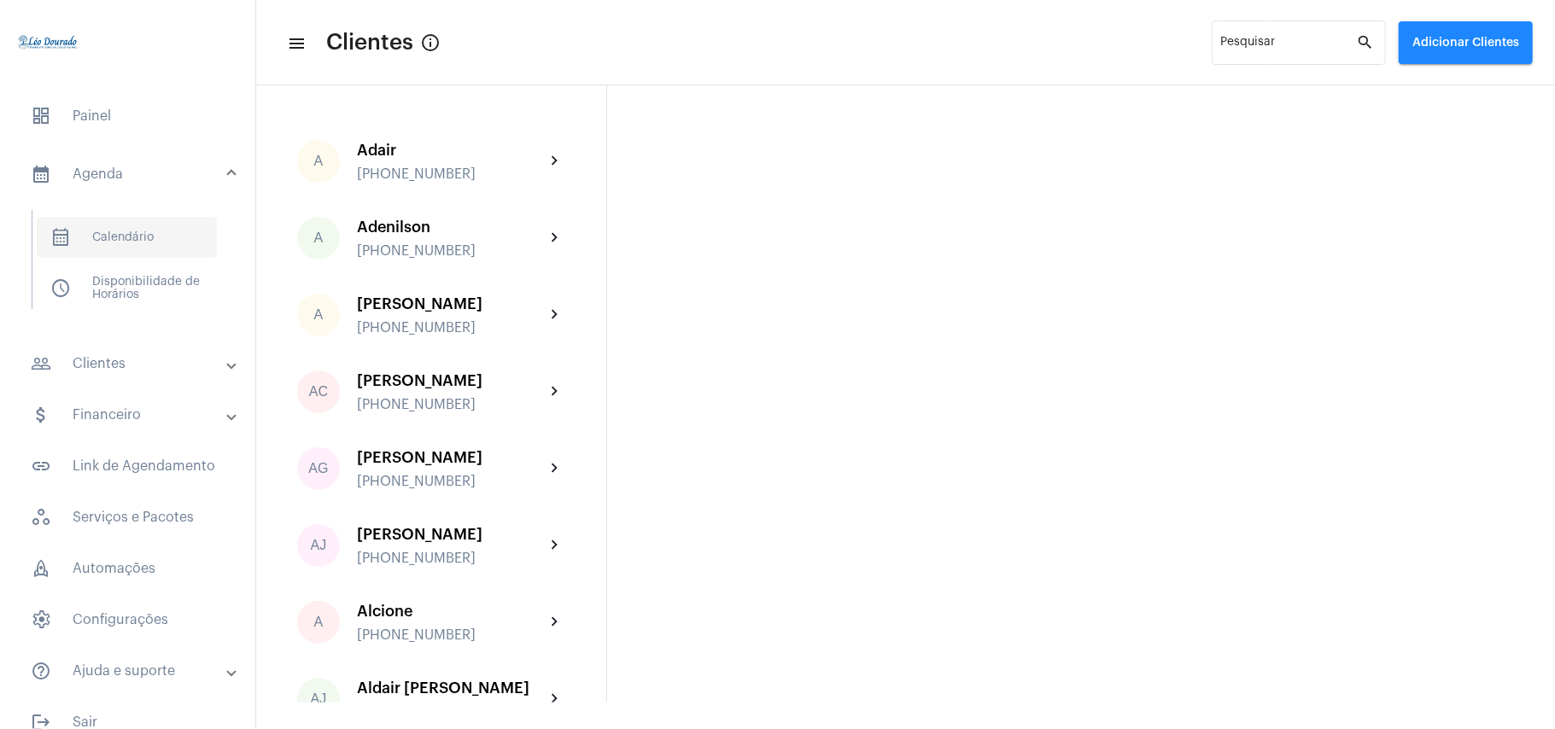
click at [130, 237] on span "calendar_month_outlined Calendário" at bounding box center [127, 237] width 180 height 41
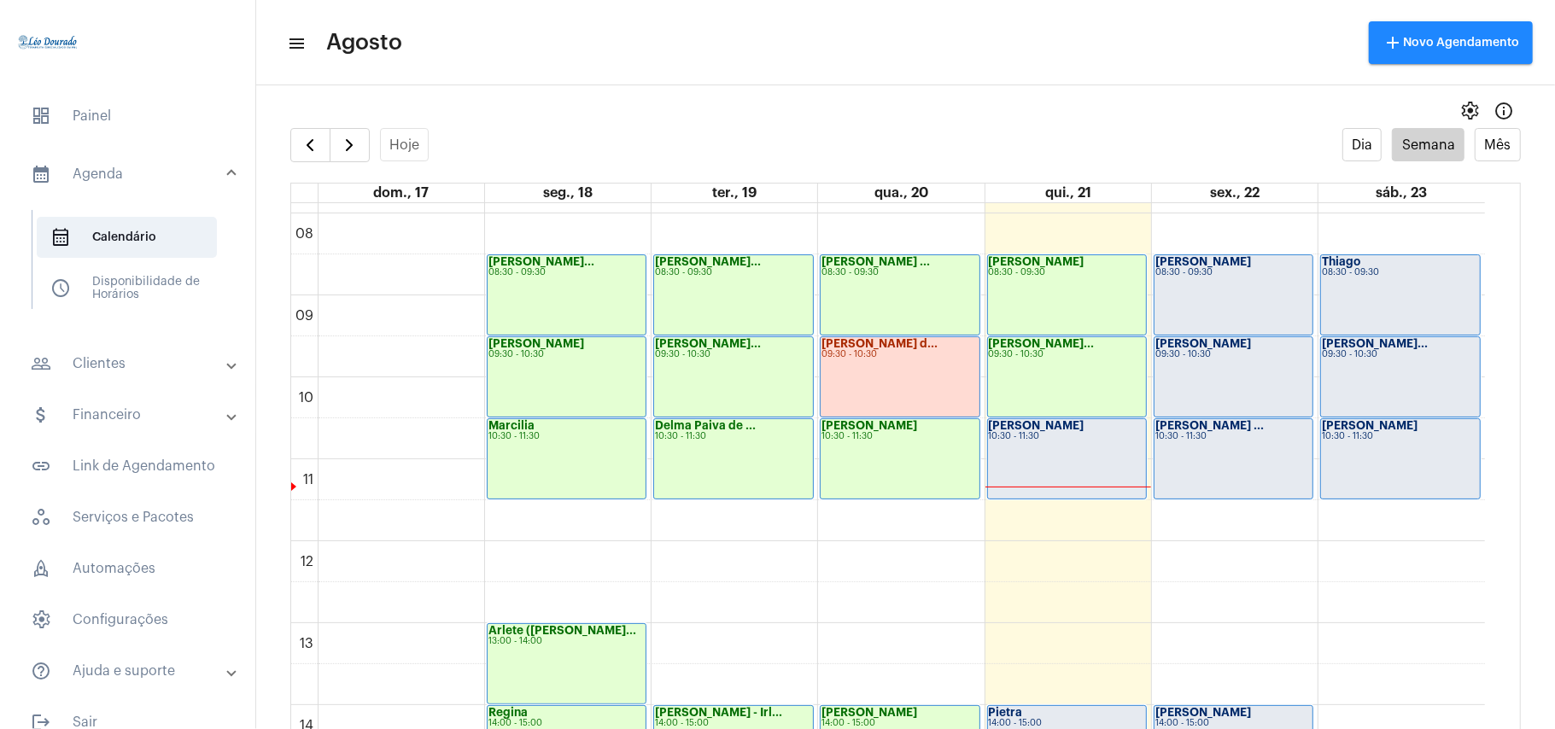
scroll to position [606, 0]
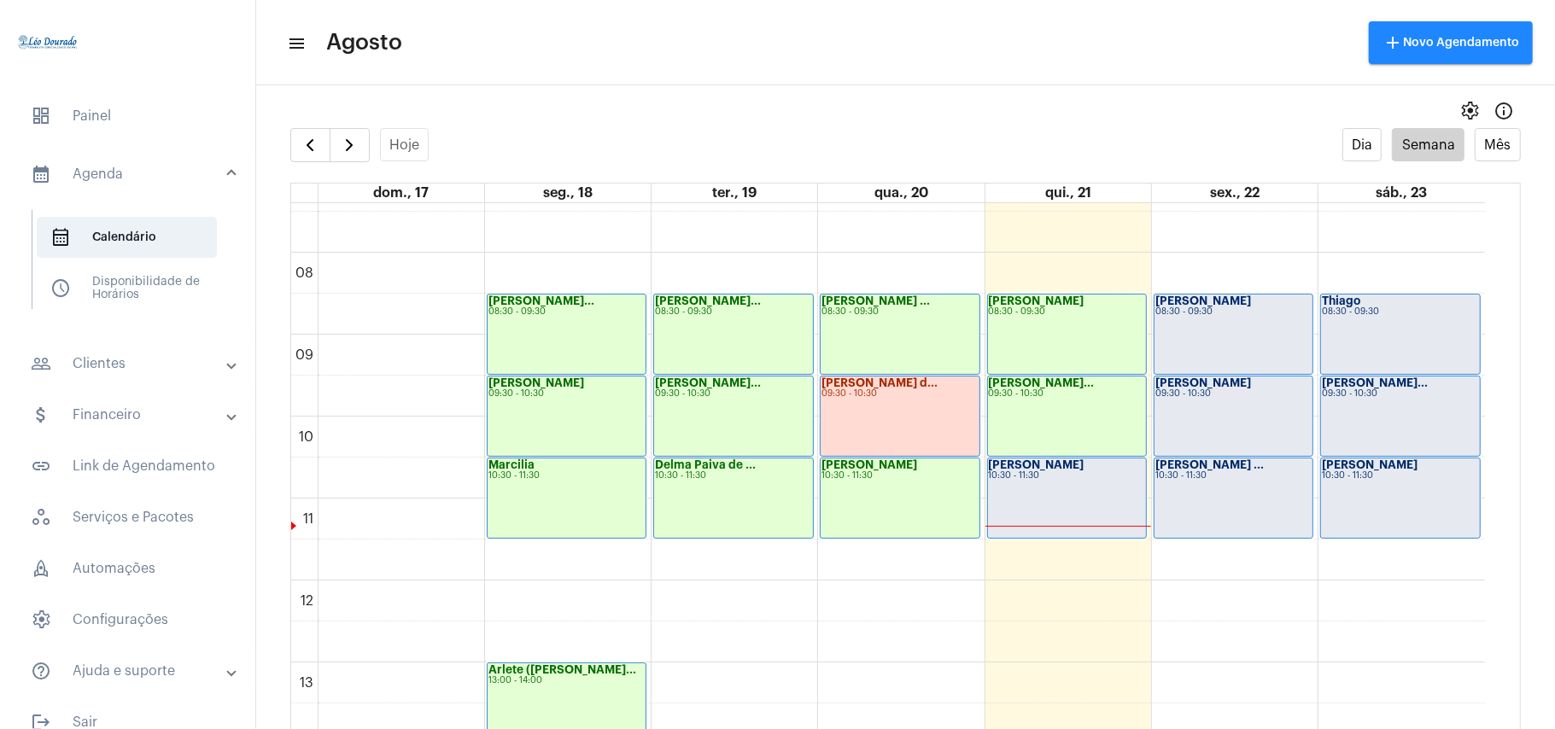
click at [1074, 479] on div "10:30 - 11:30" at bounding box center [1067, 475] width 156 height 9
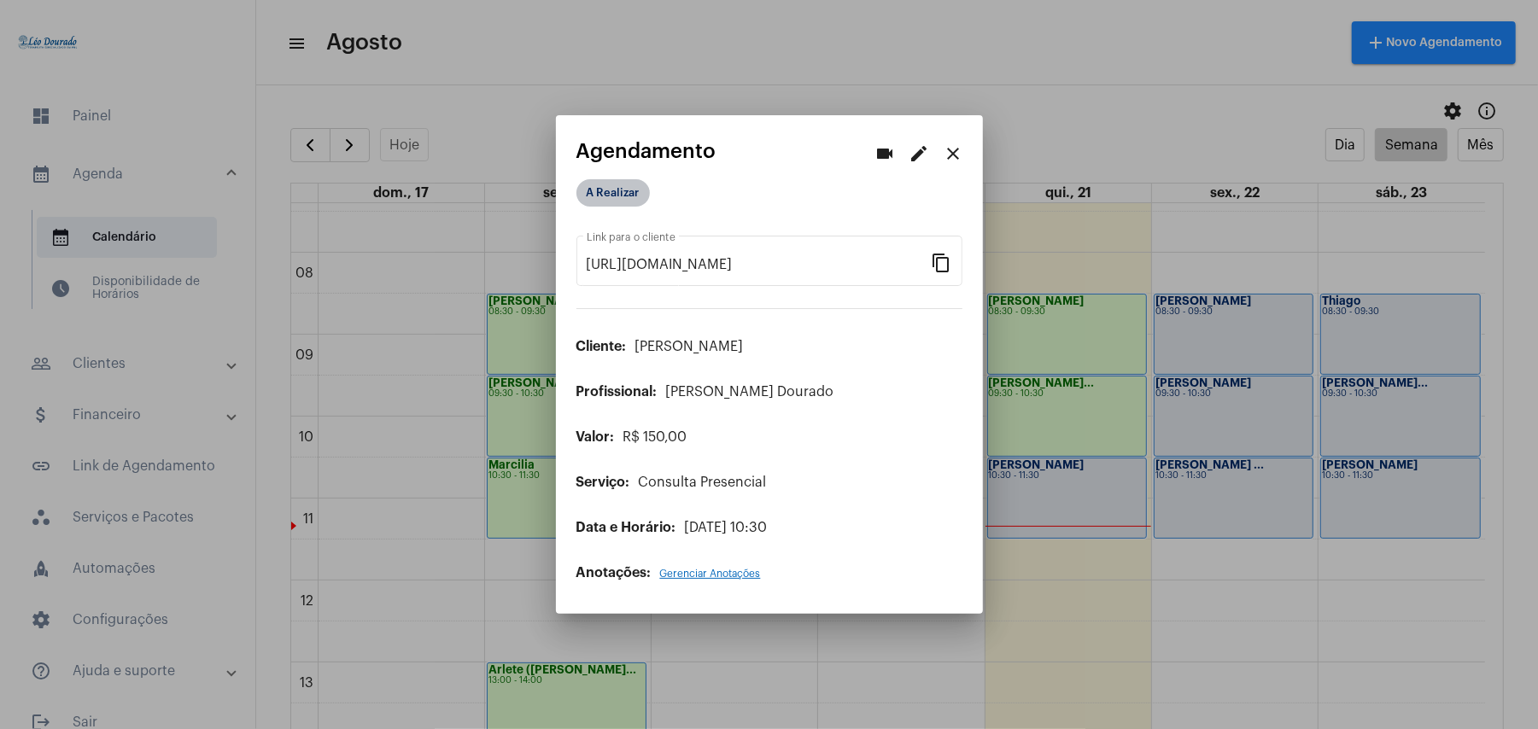
click at [633, 196] on mat-chip "A Realizar" at bounding box center [612, 192] width 73 height 27
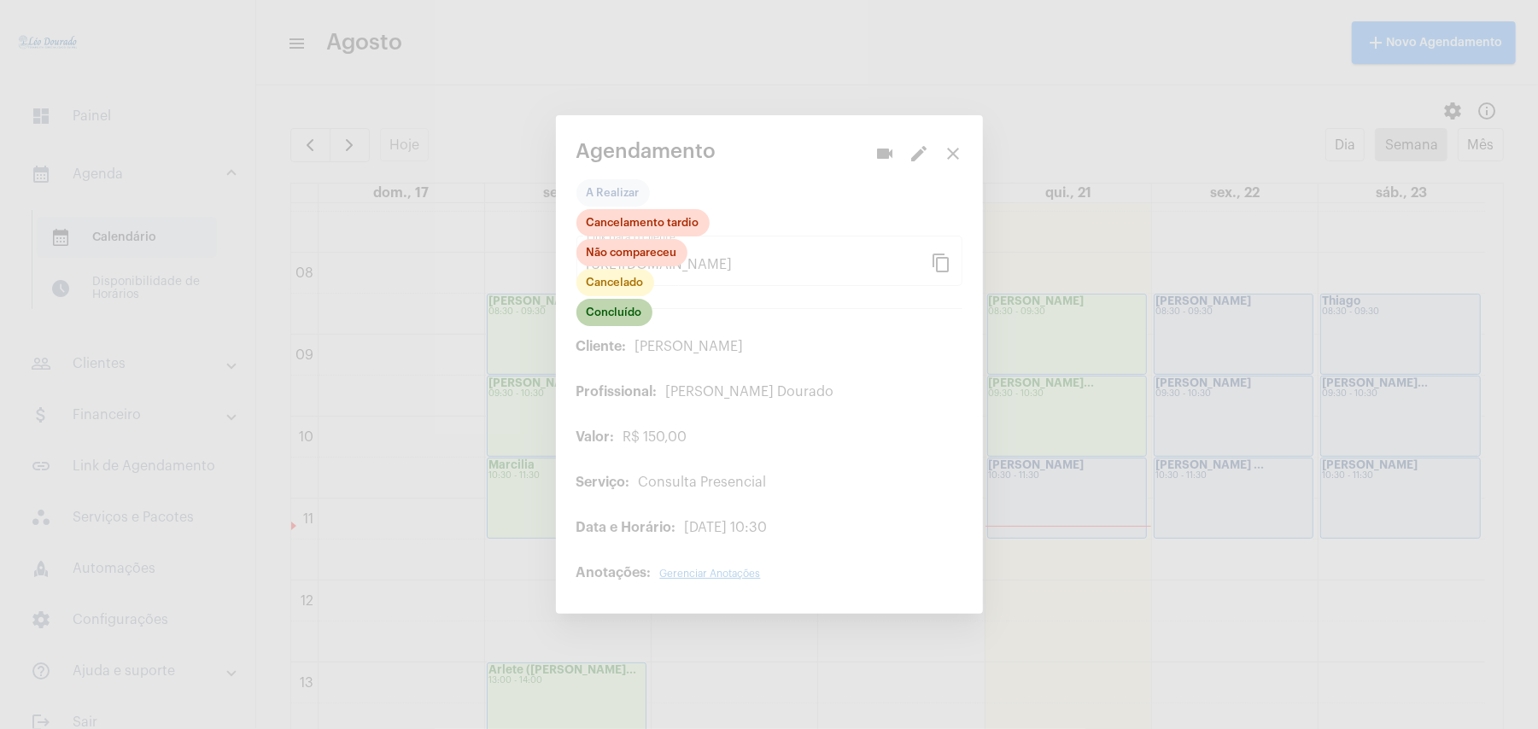
click at [623, 315] on mat-chip "Concluído" at bounding box center [614, 312] width 76 height 27
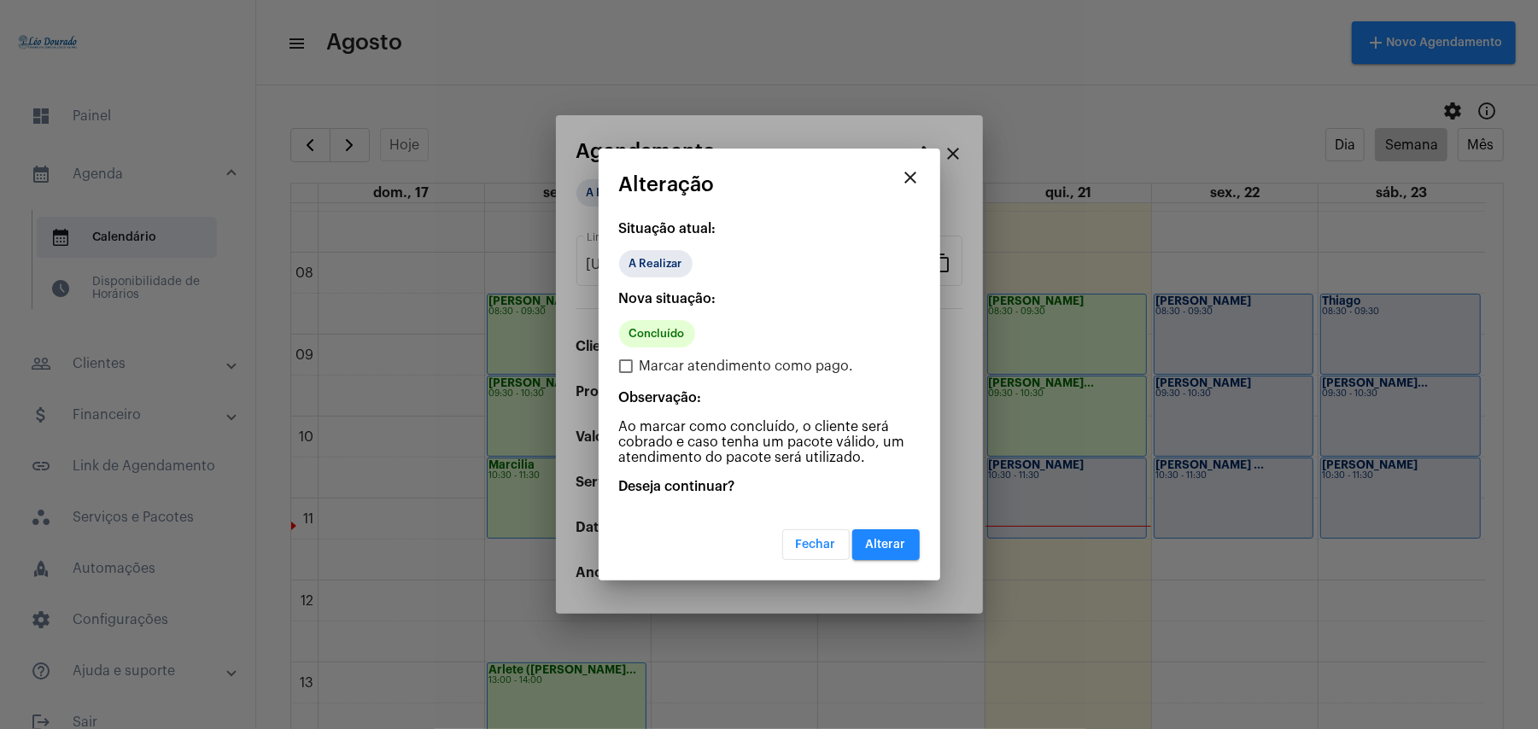
click at [682, 356] on span "Marcar atendimento como pago." at bounding box center [747, 366] width 214 height 20
click at [626, 373] on input "Marcar atendimento como pago." at bounding box center [625, 373] width 1 height 1
checkbox input "true"
click at [888, 552] on button "Alterar" at bounding box center [885, 544] width 67 height 31
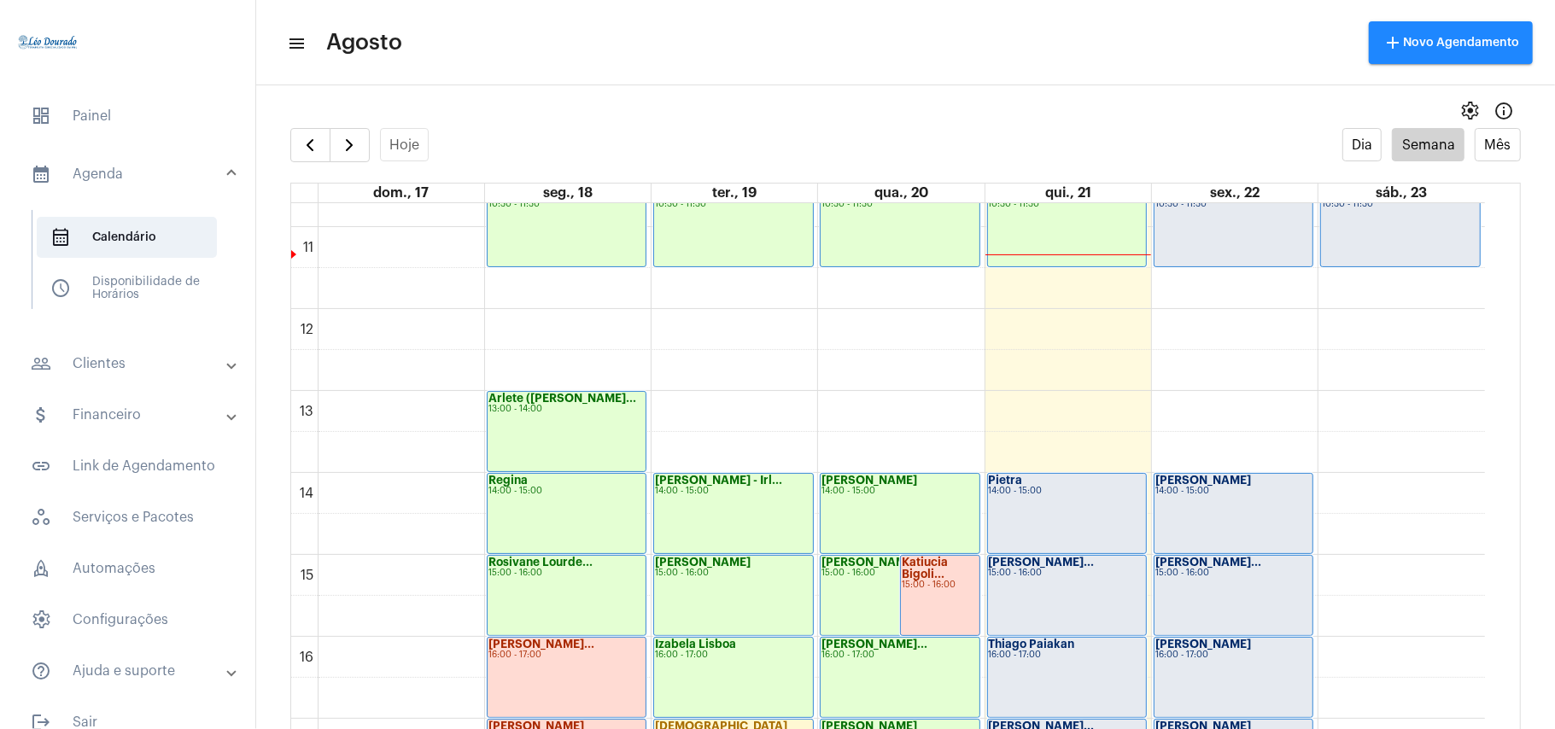
scroll to position [948, 0]
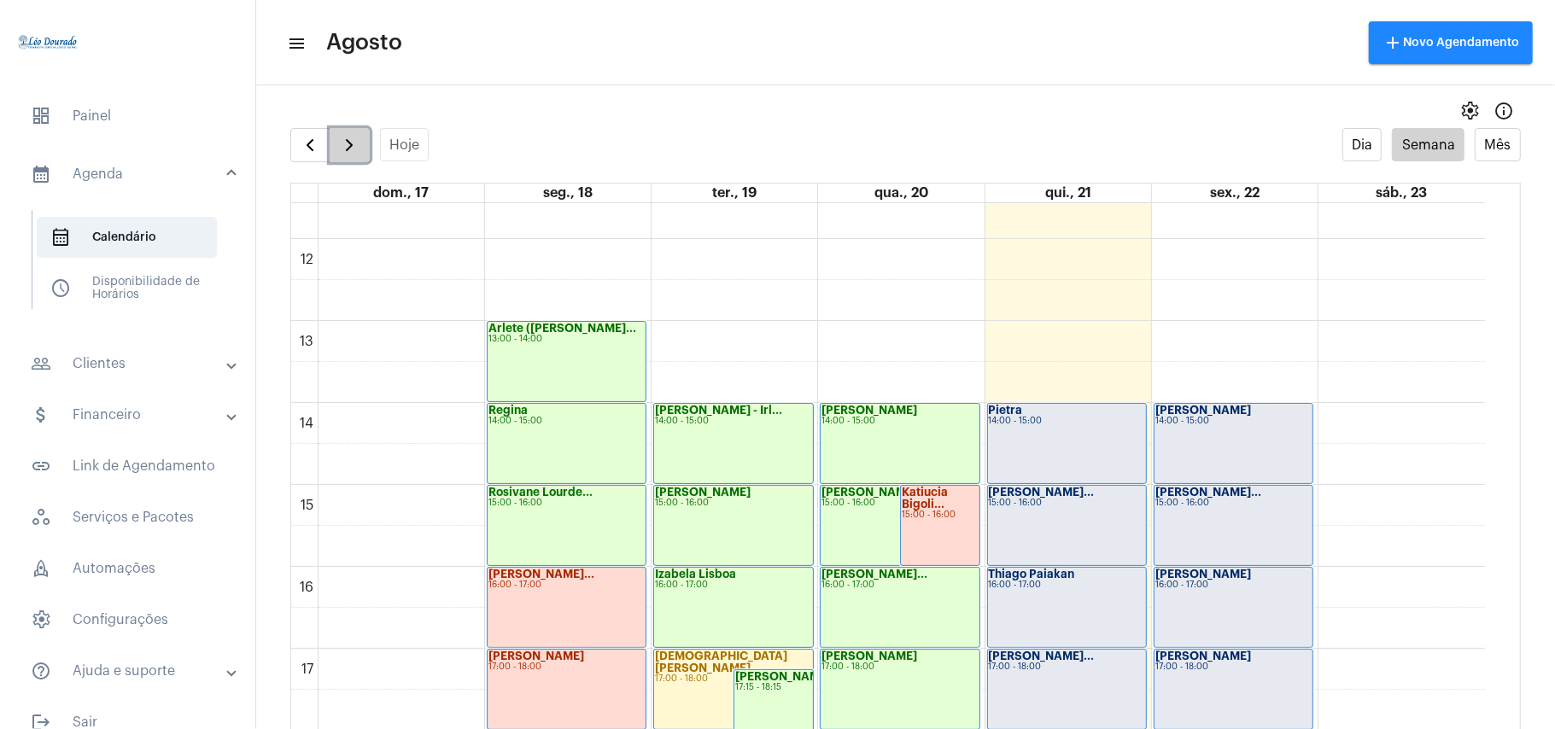
click at [352, 145] on span "button" at bounding box center [349, 145] width 20 height 20
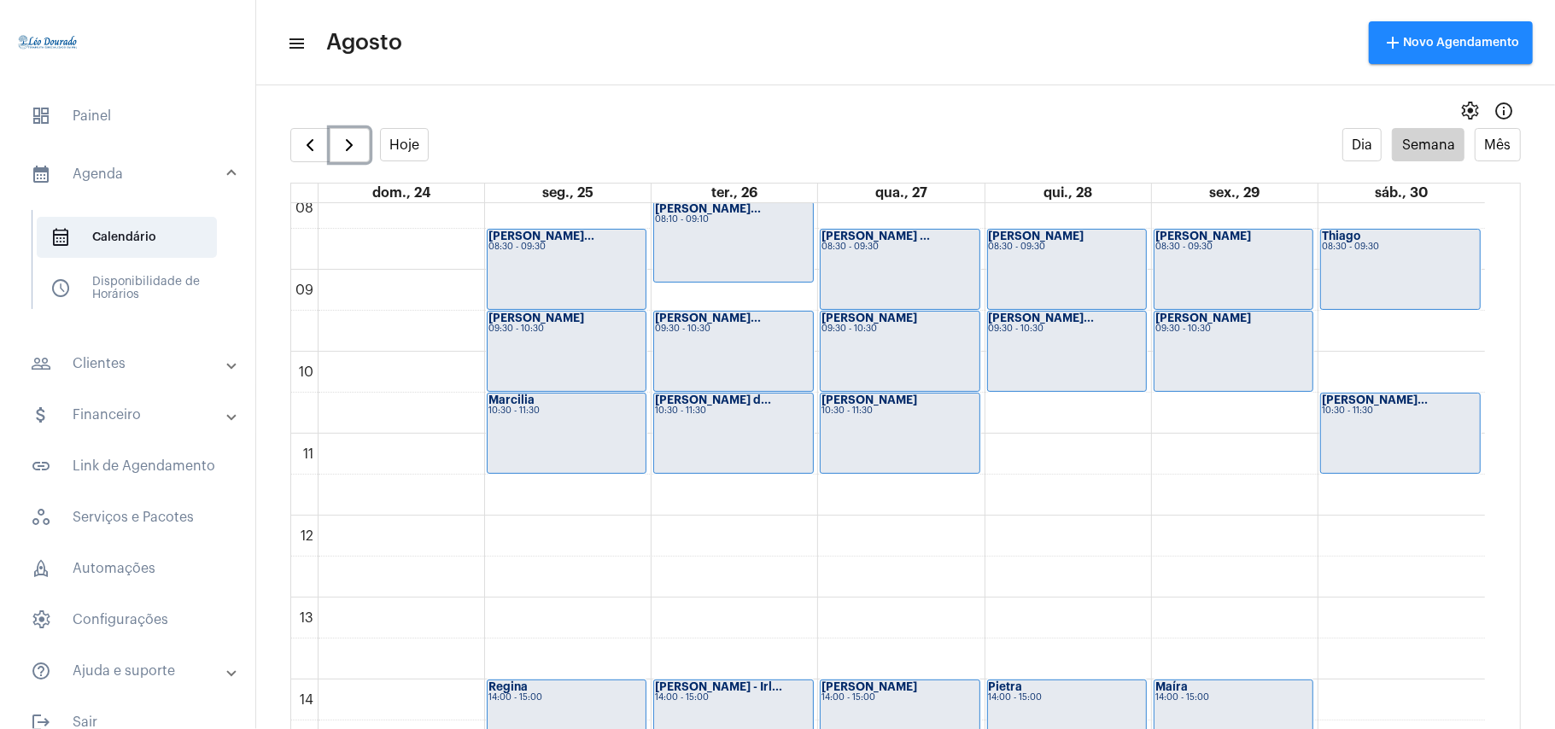
scroll to position [948, 0]
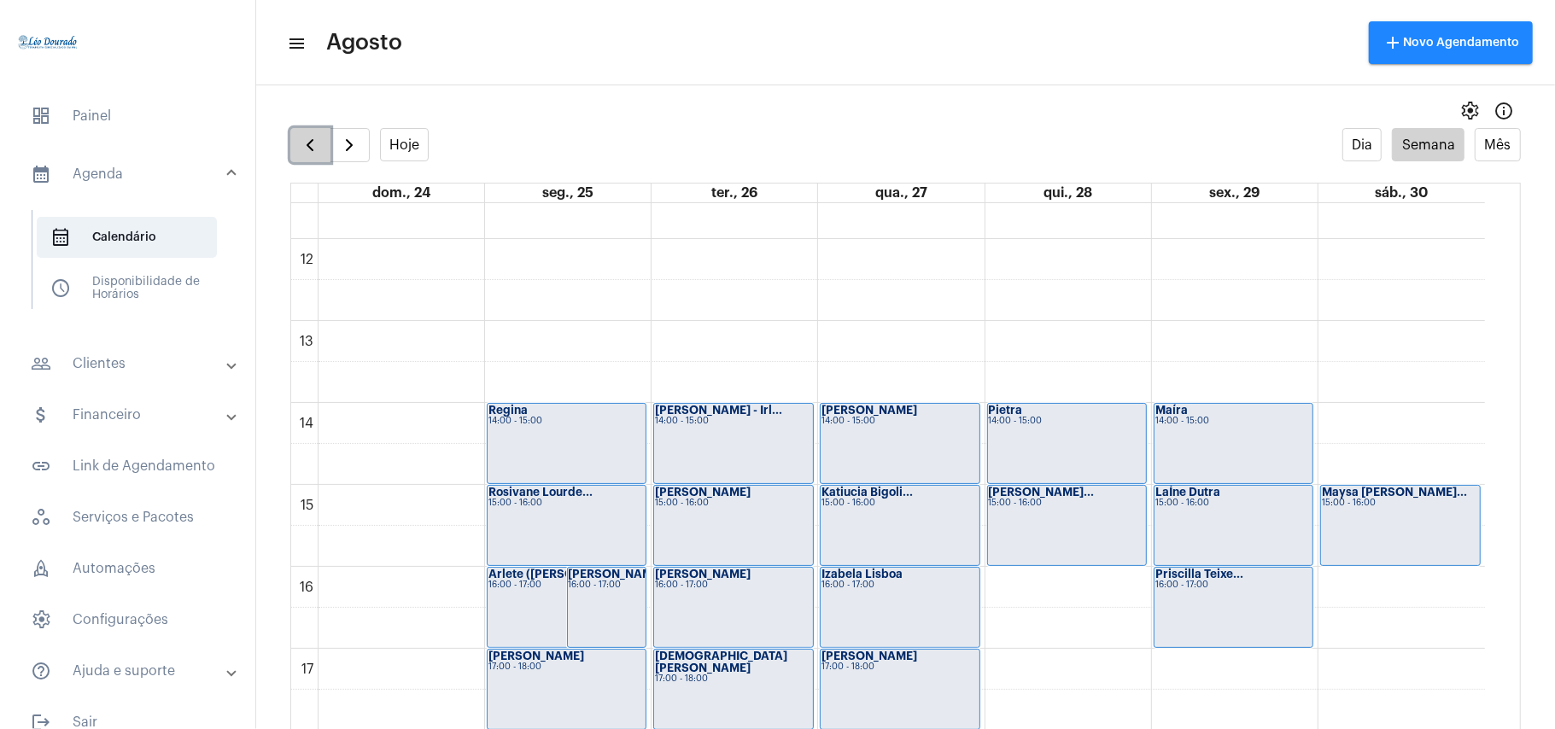
click at [308, 145] on span "button" at bounding box center [310, 145] width 20 height 20
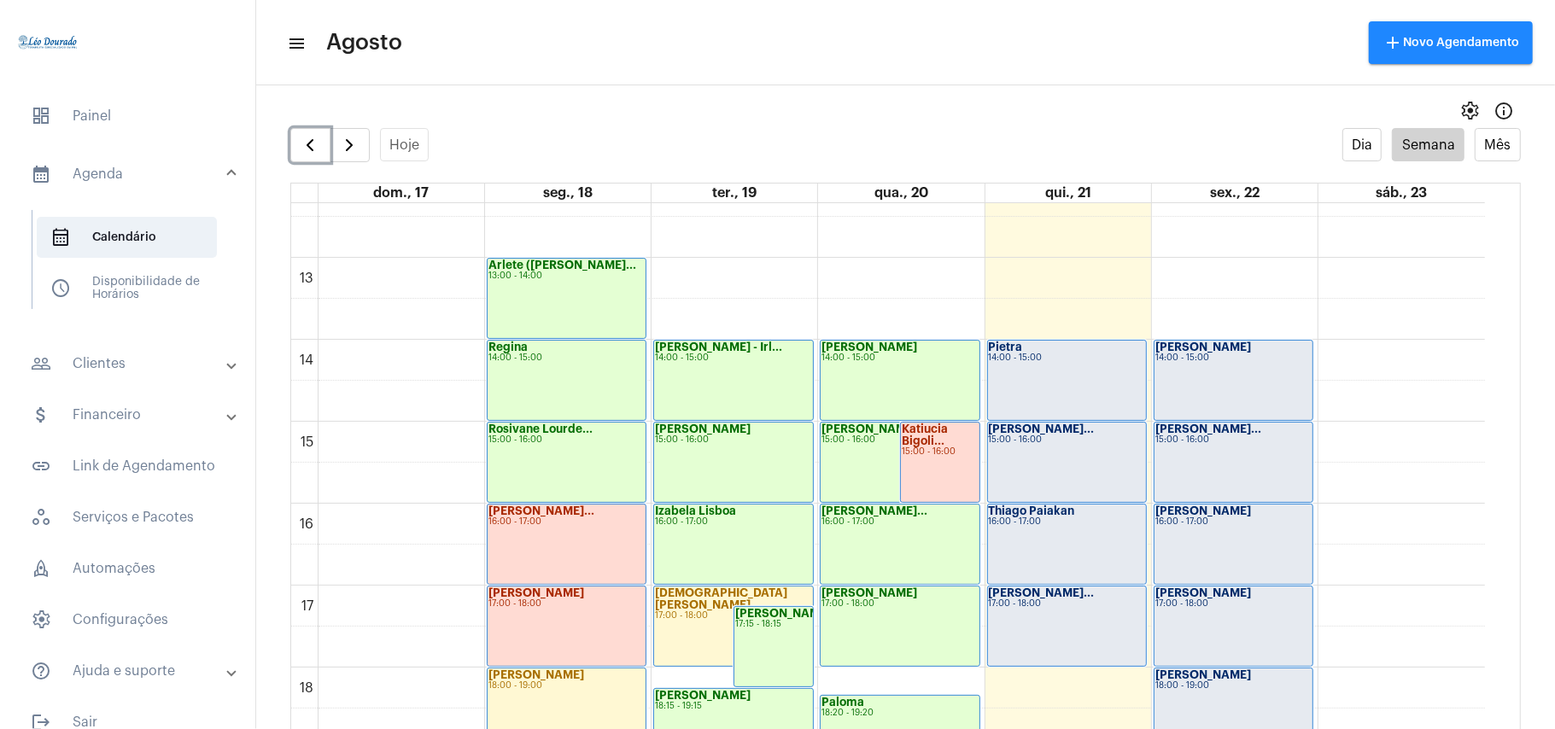
scroll to position [1063, 0]
